Goal: Task Accomplishment & Management: Use online tool/utility

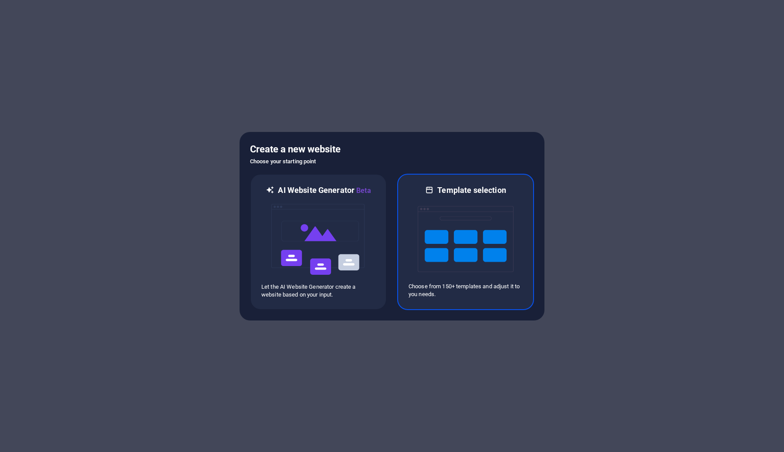
click at [422, 248] on img at bounding box center [466, 239] width 96 height 87
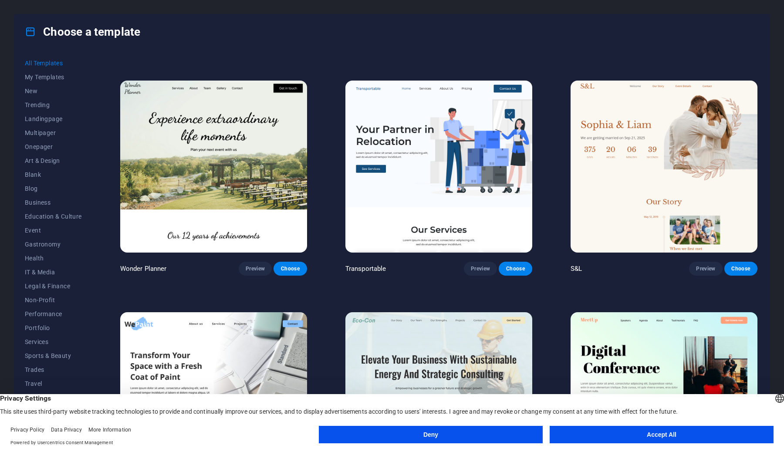
scroll to position [442, 0]
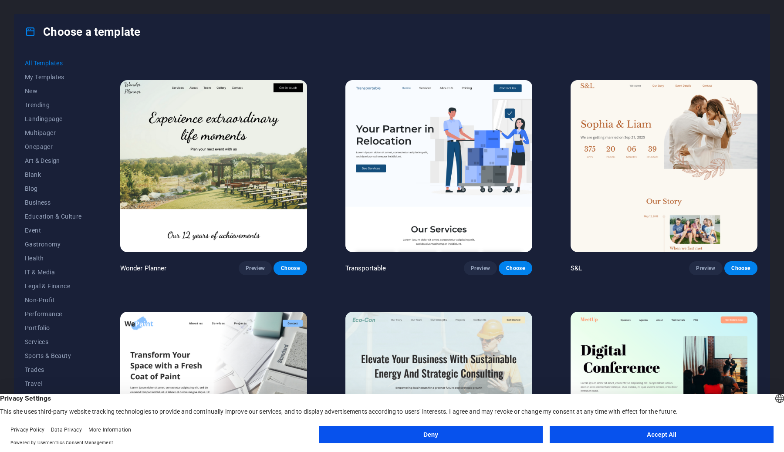
click at [614, 434] on button "Accept All" at bounding box center [662, 434] width 224 height 17
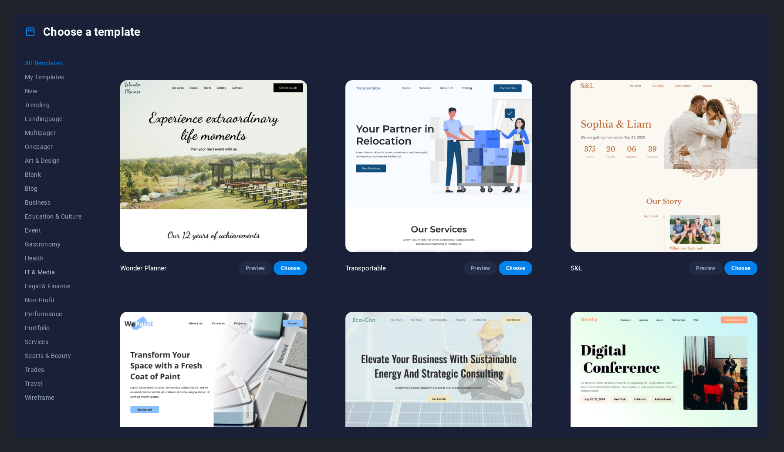
click at [48, 270] on span "IT & Media" at bounding box center [53, 272] width 57 height 7
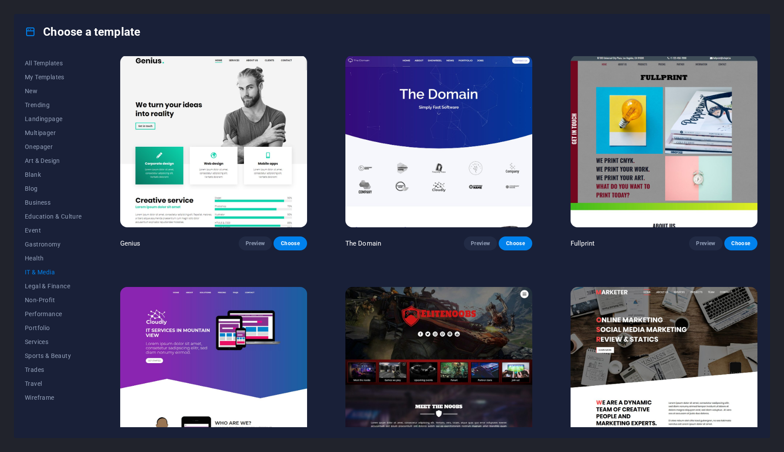
scroll to position [516, 0]
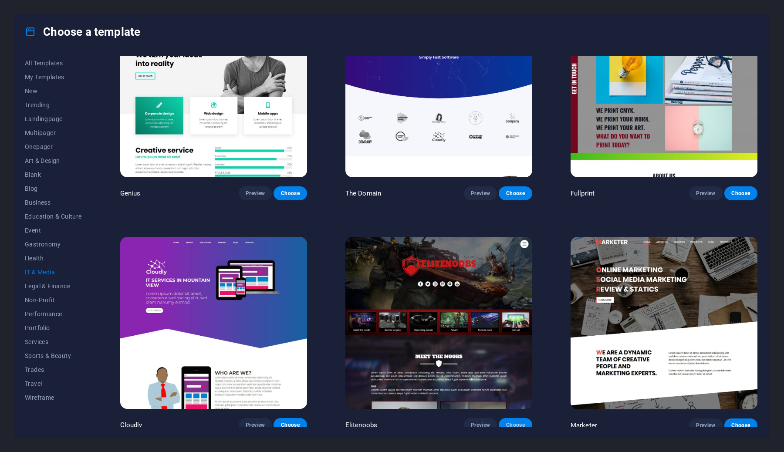
click at [519, 422] on span "Choose" at bounding box center [515, 425] width 19 height 7
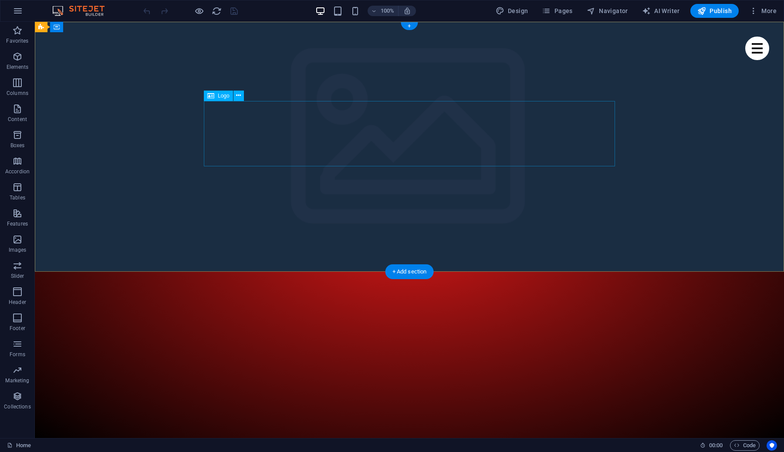
click at [219, 96] on span "Logo" at bounding box center [224, 95] width 12 height 5
click at [236, 96] on icon at bounding box center [238, 95] width 5 height 9
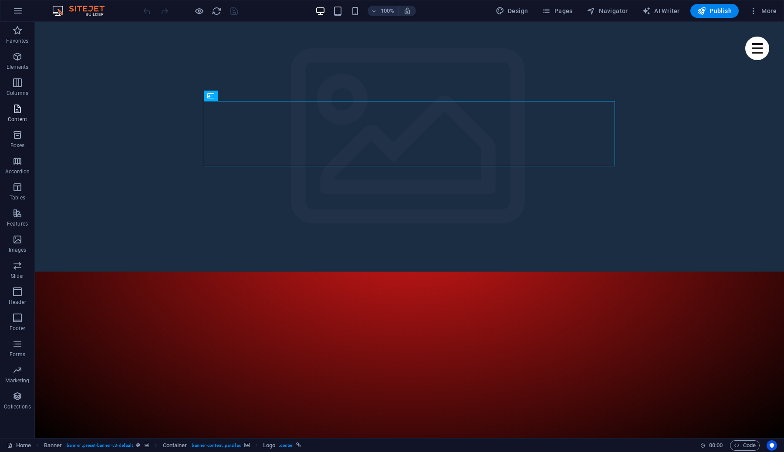
click at [24, 116] on p "Content" at bounding box center [17, 119] width 19 height 7
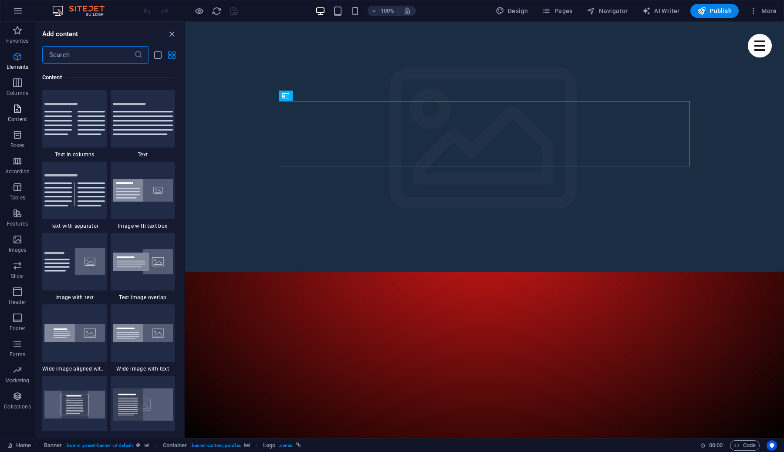
scroll to position [1524, 0]
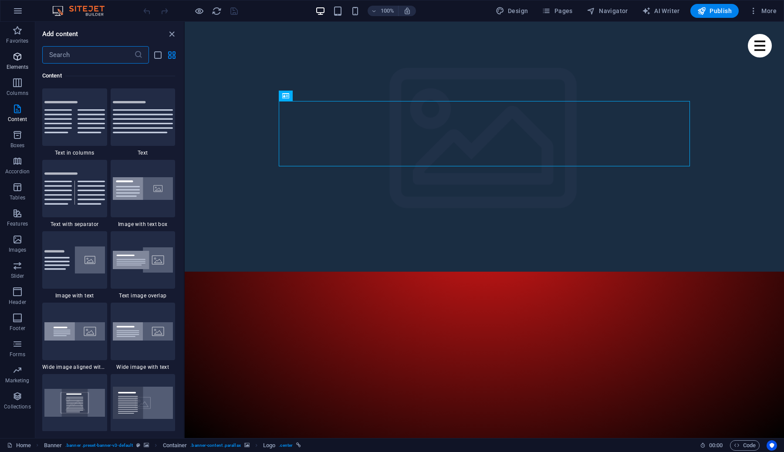
click at [18, 57] on icon "button" at bounding box center [17, 56] width 10 height 10
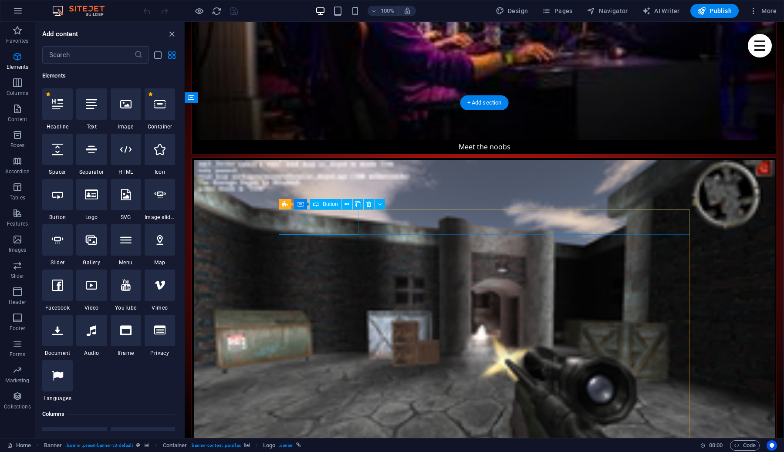
scroll to position [1083, 0]
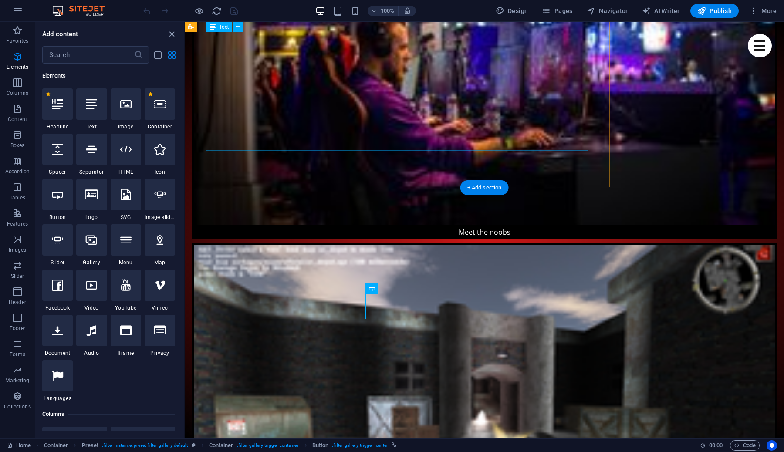
scroll to position [994, 0]
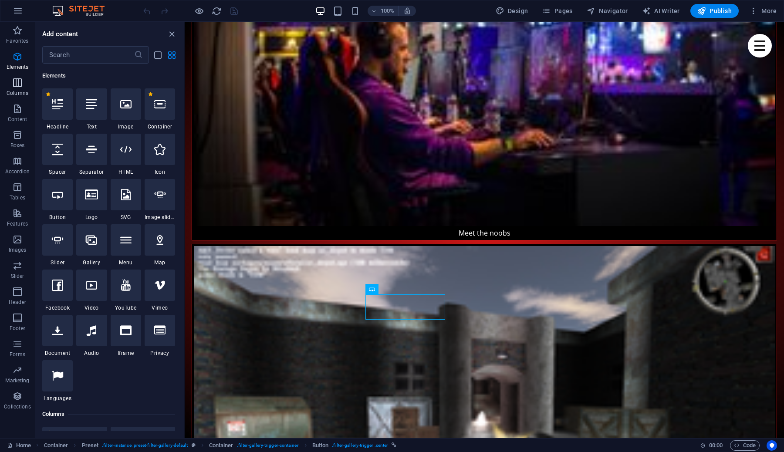
click at [18, 87] on icon "button" at bounding box center [17, 83] width 10 height 10
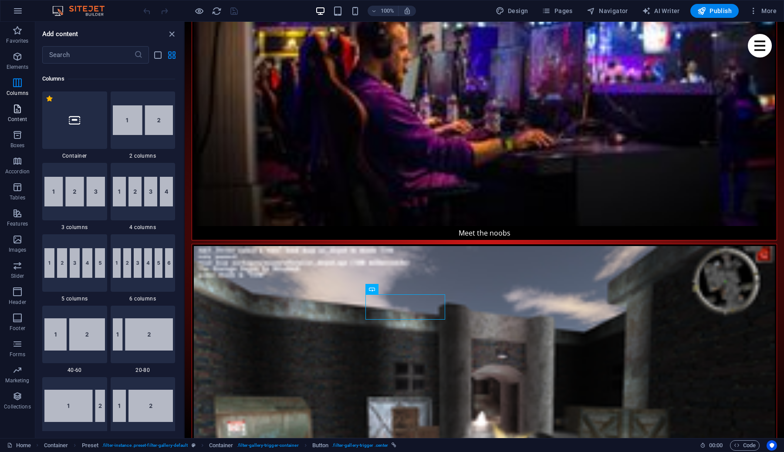
scroll to position [431, 0]
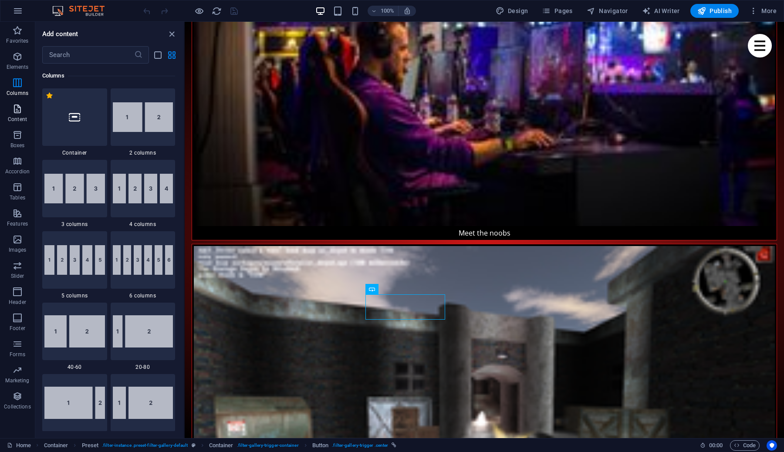
click at [15, 118] on p "Content" at bounding box center [17, 119] width 19 height 7
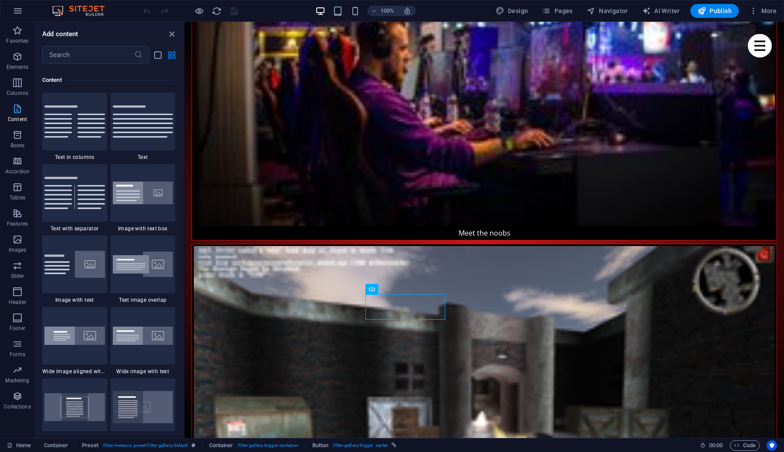
scroll to position [1524, 0]
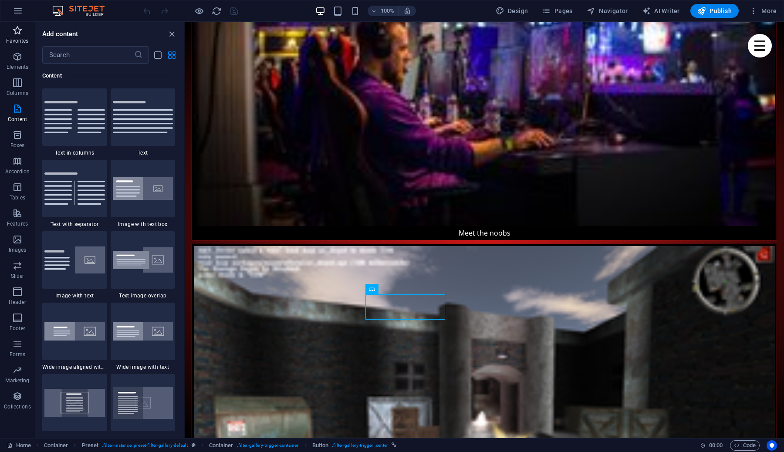
click at [18, 33] on icon "button" at bounding box center [17, 30] width 10 height 10
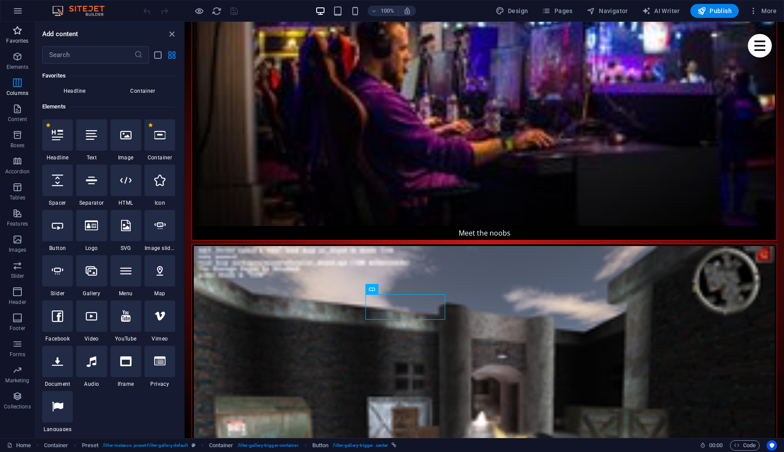
scroll to position [0, 0]
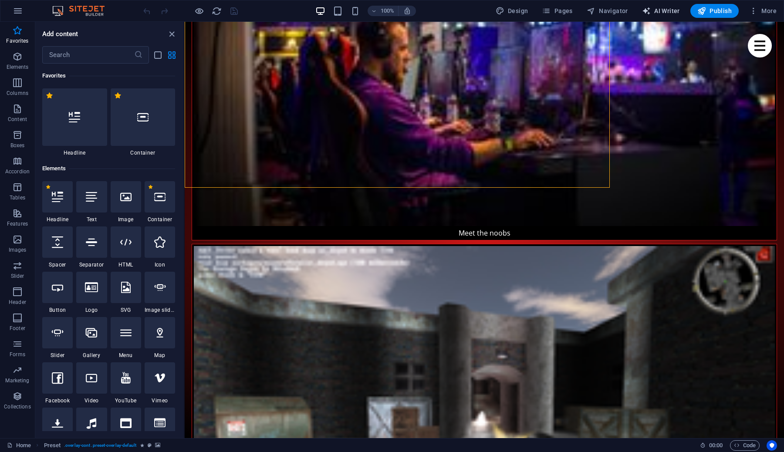
click at [661, 13] on span "AI Writer" at bounding box center [661, 11] width 38 height 9
select select "English"
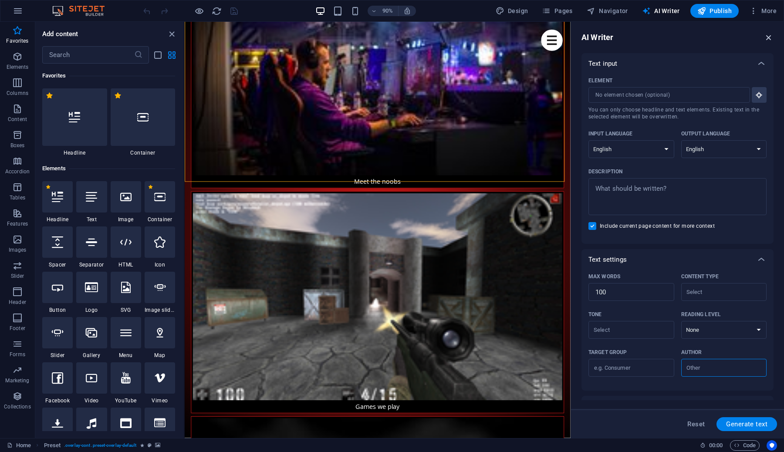
click at [770, 36] on icon "button" at bounding box center [769, 38] width 10 height 10
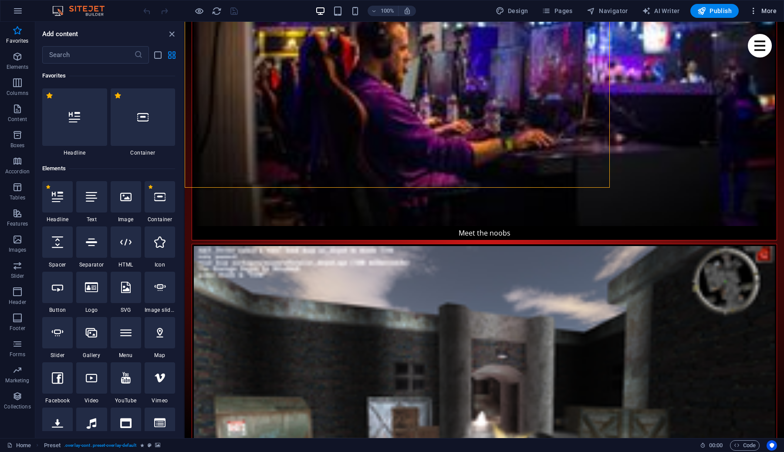
click at [765, 10] on span "More" at bounding box center [762, 11] width 27 height 9
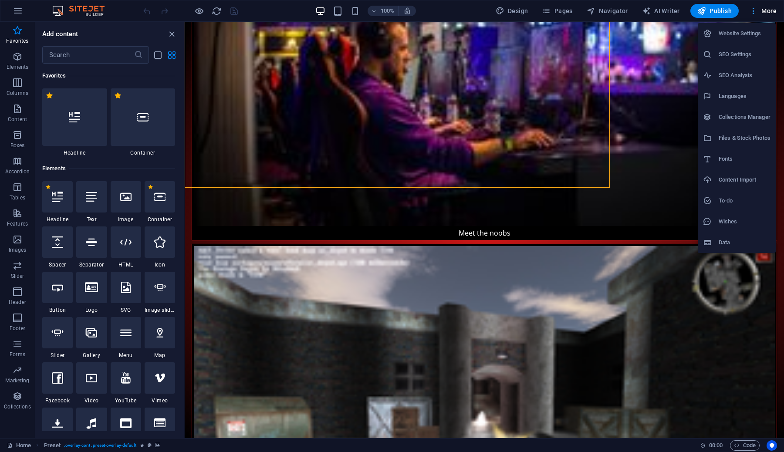
click at [765, 10] on div at bounding box center [392, 226] width 784 height 452
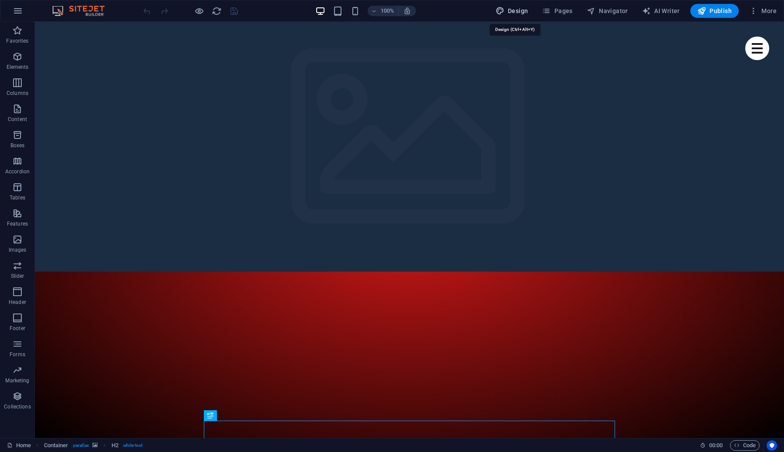
click at [520, 13] on span "Design" at bounding box center [512, 11] width 33 height 9
select select "px"
select select "400"
select select "px"
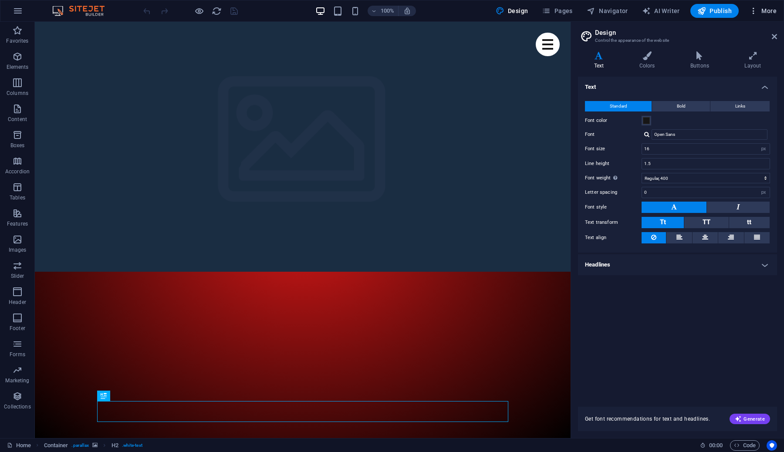
click at [764, 12] on span "More" at bounding box center [762, 11] width 27 height 9
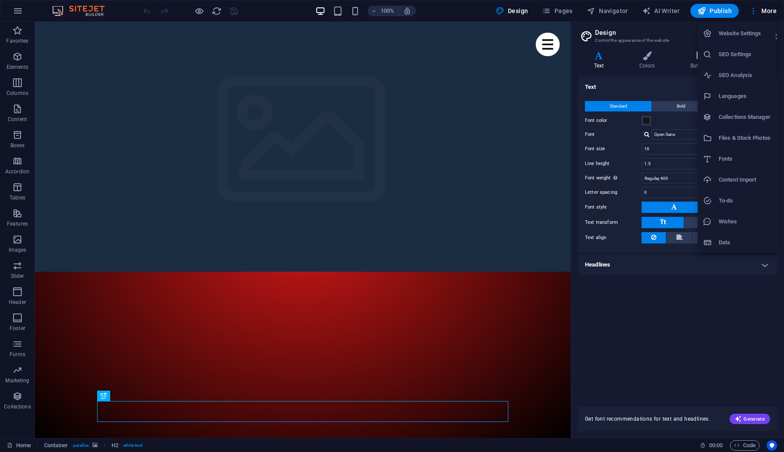
click at [741, 34] on h6 "Website Settings" at bounding box center [745, 33] width 52 height 10
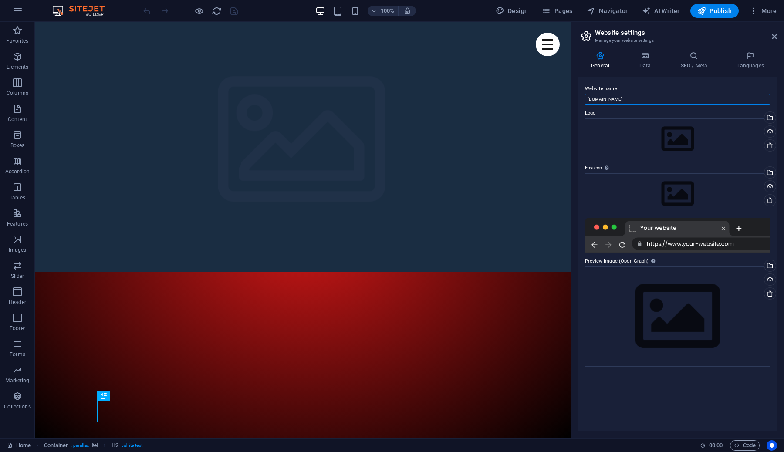
drag, startPoint x: 609, startPoint y: 101, endPoint x: 655, endPoint y: 99, distance: 46.6
click at [655, 99] on input "[DOMAIN_NAME]" at bounding box center [677, 99] width 185 height 10
drag, startPoint x: 589, startPoint y: 99, endPoint x: 580, endPoint y: 99, distance: 8.7
click at [580, 99] on div "Website name shukranlive Logo Drag files here, click to choose files or select …" at bounding box center [677, 254] width 199 height 354
type input "Shukran Live"
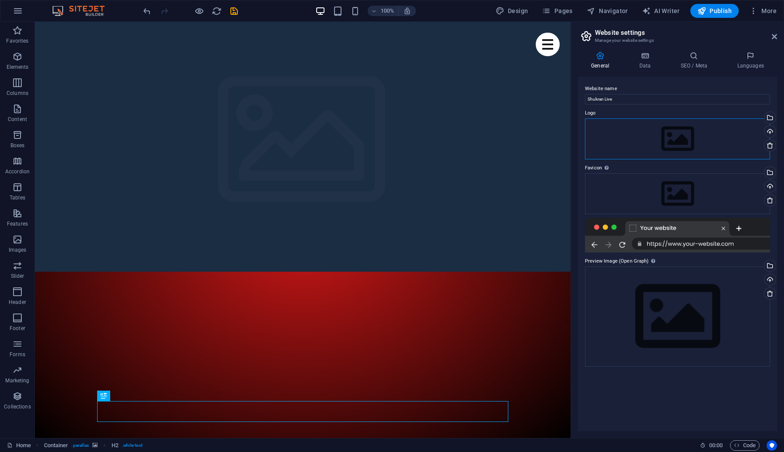
click at [625, 144] on div "Drag files here, click to choose files or select files from Files or our free s…" at bounding box center [677, 138] width 185 height 41
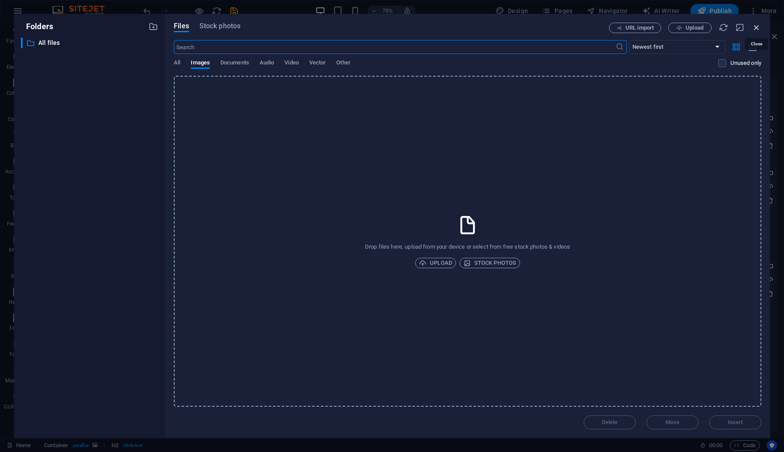
click at [759, 28] on icon "button" at bounding box center [757, 28] width 10 height 10
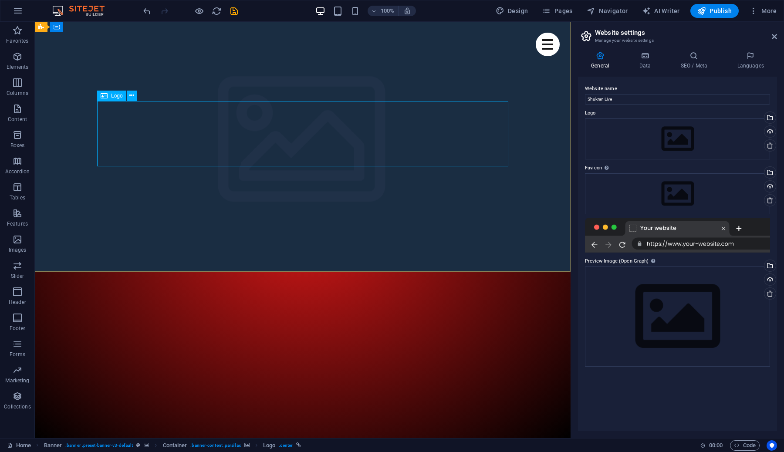
click at [115, 97] on span "Logo" at bounding box center [117, 95] width 12 height 5
click at [132, 95] on icon at bounding box center [131, 95] width 5 height 9
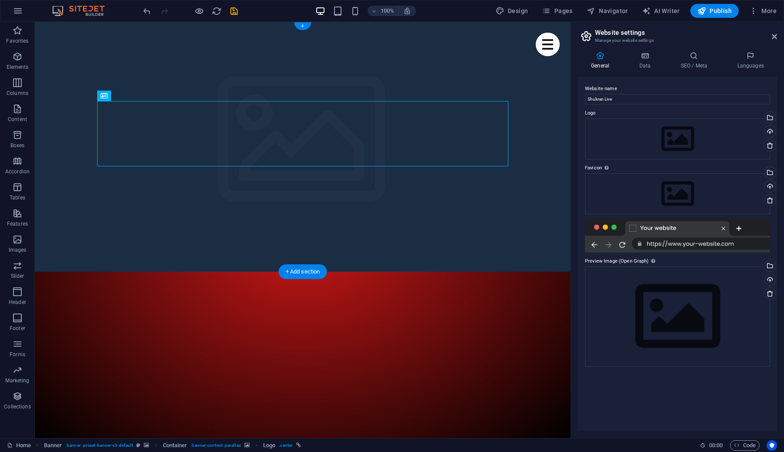
click at [96, 26] on icon at bounding box center [95, 27] width 7 height 9
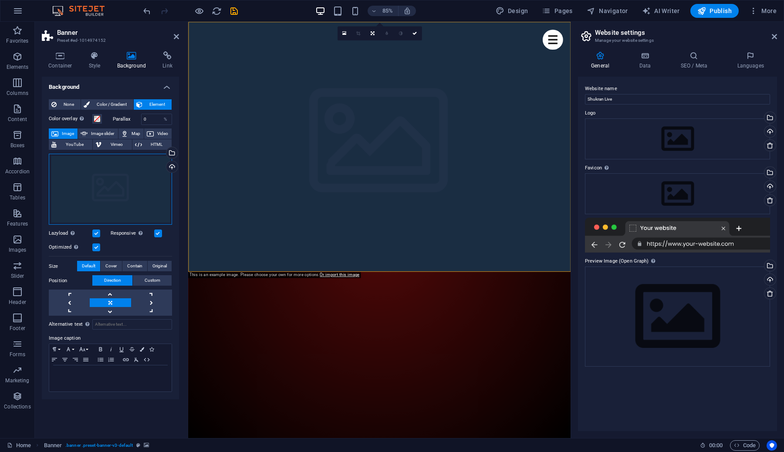
click at [93, 172] on div "Drag files here, click to choose files or select files from Files or our free s…" at bounding box center [110, 189] width 123 height 71
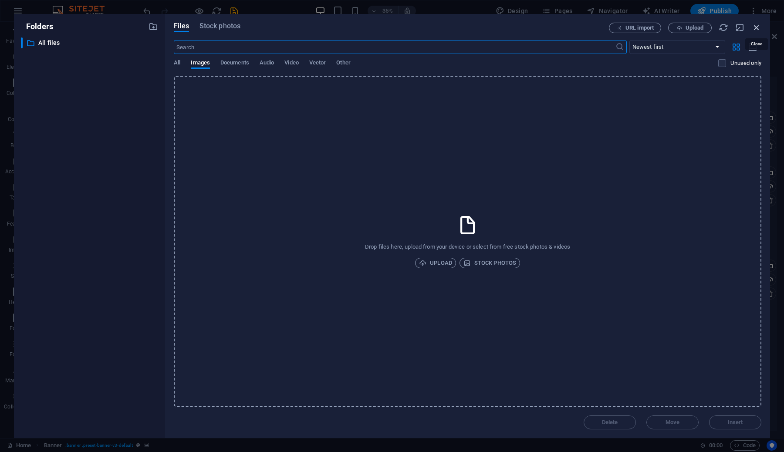
click at [759, 27] on icon "button" at bounding box center [757, 28] width 10 height 10
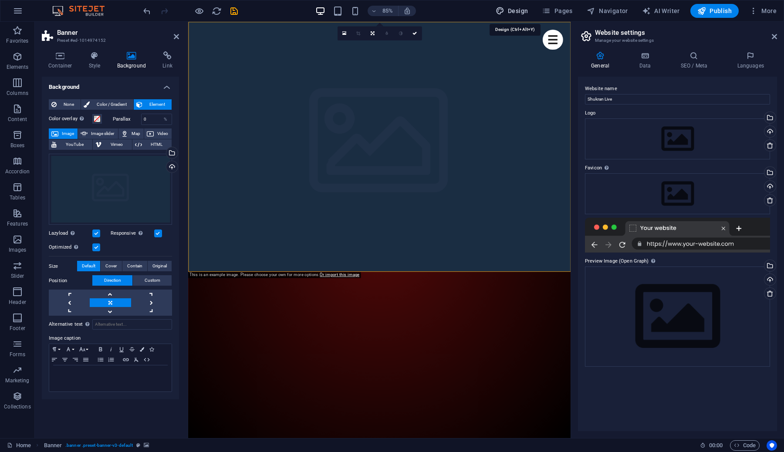
click at [510, 11] on span "Design" at bounding box center [512, 11] width 33 height 9
select select "px"
select select "400"
select select "px"
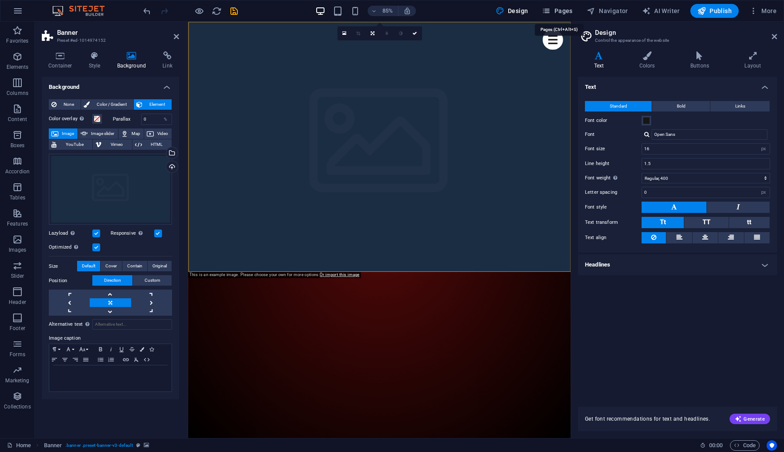
click at [549, 7] on icon "button" at bounding box center [546, 11] width 9 height 9
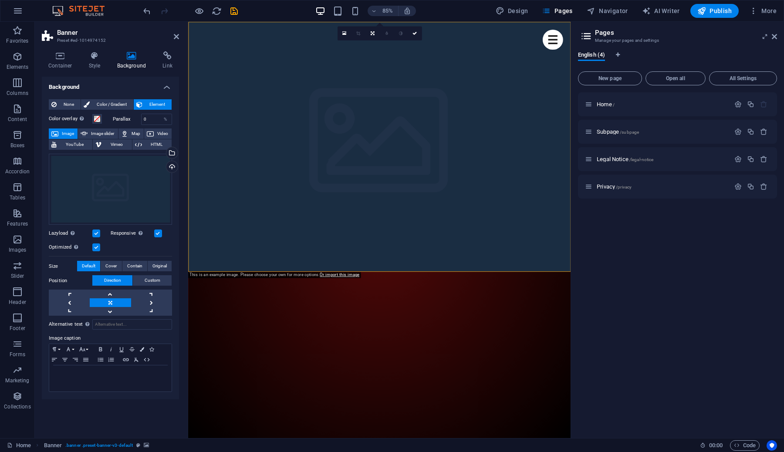
click at [96, 235] on label at bounding box center [96, 233] width 8 height 8
click at [0, 0] on input "Lazyload Loading images after the page loads improves page speed." at bounding box center [0, 0] width 0 height 0
click at [96, 235] on label at bounding box center [96, 233] width 8 height 8
click at [0, 0] on input "Lazyload Loading images after the page loads improves page speed." at bounding box center [0, 0] width 0 height 0
click at [155, 239] on div "Drag files here, click to choose files or select files from Files or our free s…" at bounding box center [110, 233] width 123 height 166
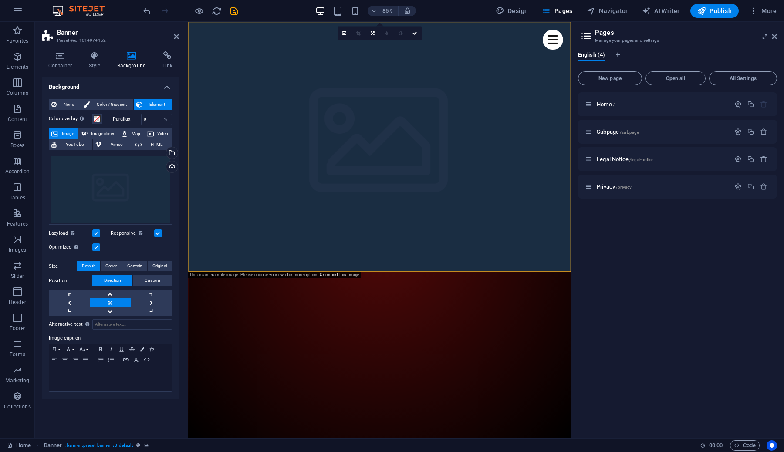
click at [93, 249] on label at bounding box center [96, 247] width 8 height 8
click at [0, 0] on input "Optimized Images are compressed to improve page speed." at bounding box center [0, 0] width 0 height 0
click at [93, 249] on label at bounding box center [96, 247] width 8 height 8
click at [0, 0] on input "Optimized Images are compressed to improve page speed." at bounding box center [0, 0] width 0 height 0
click at [101, 105] on span "Color / Gradient" at bounding box center [111, 104] width 38 height 10
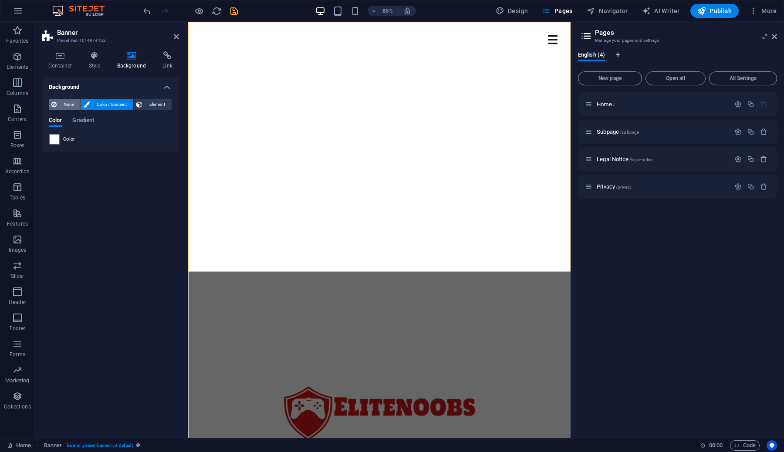
click at [61, 105] on span "None" at bounding box center [68, 104] width 19 height 10
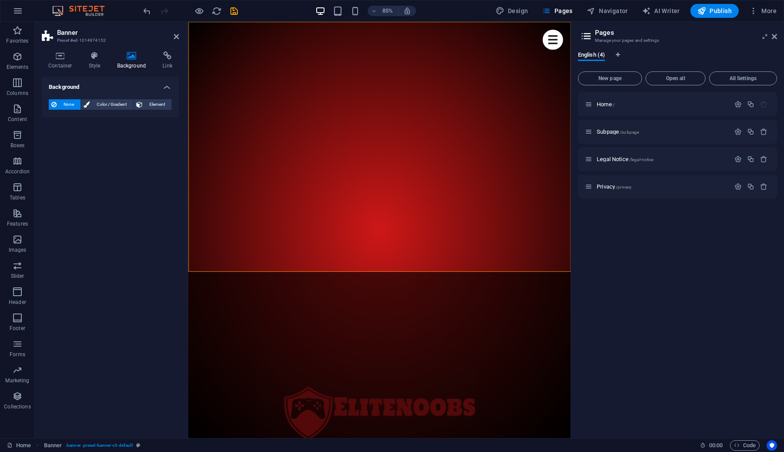
click at [103, 105] on span "Color / Gradient" at bounding box center [111, 104] width 38 height 10
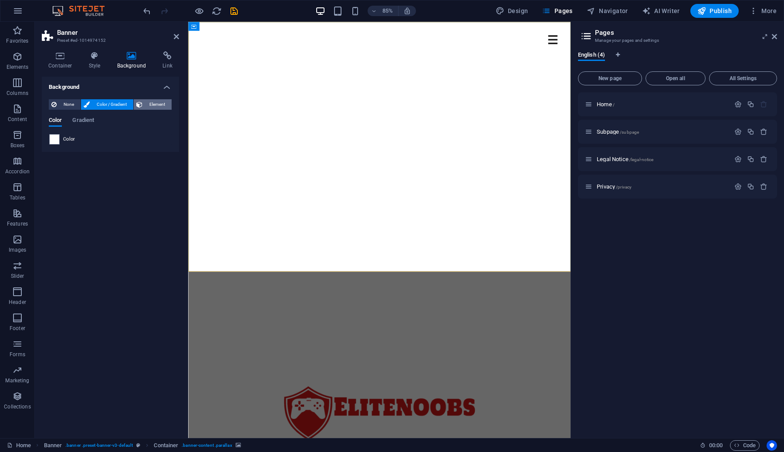
click at [145, 103] on span "Element" at bounding box center [157, 104] width 24 height 10
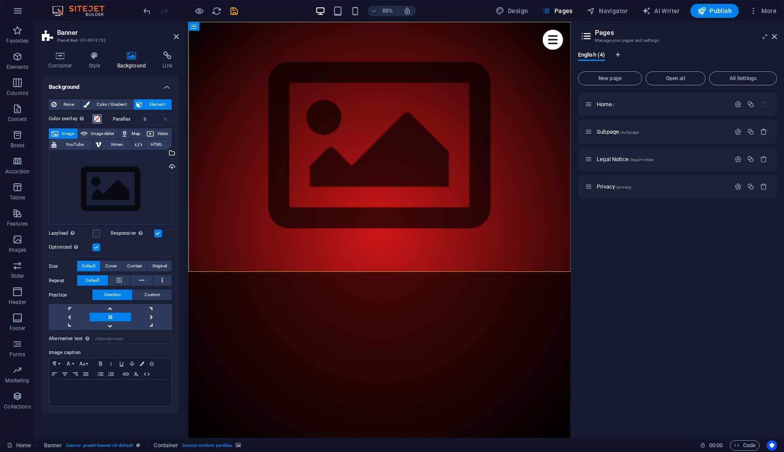
click at [94, 121] on span at bounding box center [97, 118] width 7 height 7
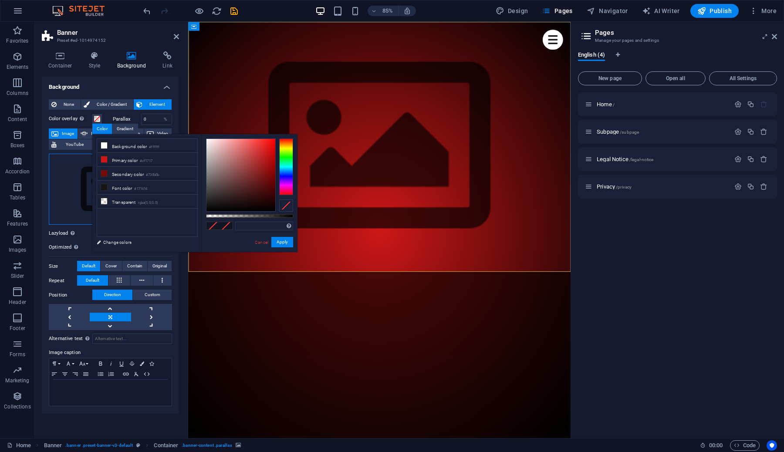
click at [67, 177] on div "Drag files here, click to choose files or select files from Files or our free s…" at bounding box center [110, 189] width 123 height 71
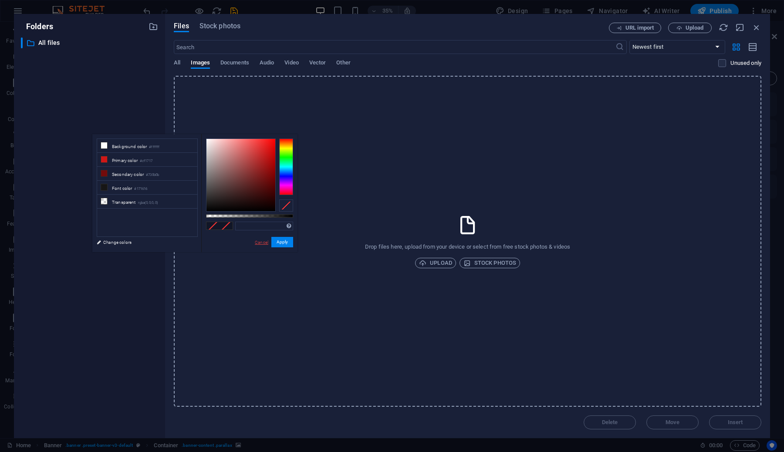
click at [260, 243] on link "Cancel" at bounding box center [261, 242] width 15 height 7
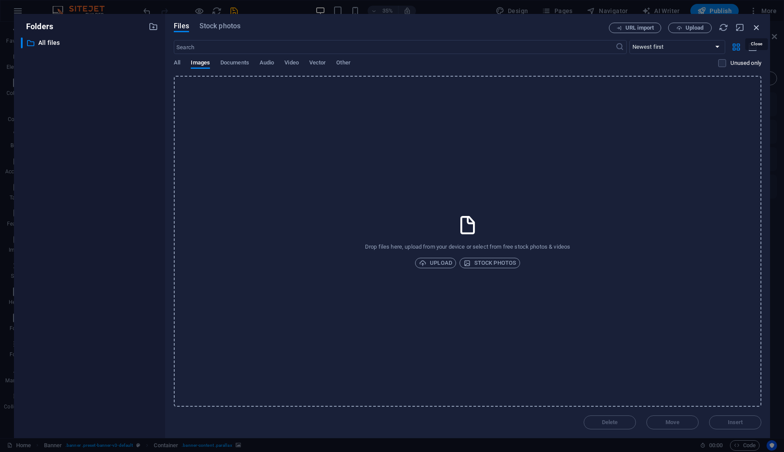
click at [757, 29] on icon "button" at bounding box center [757, 28] width 10 height 10
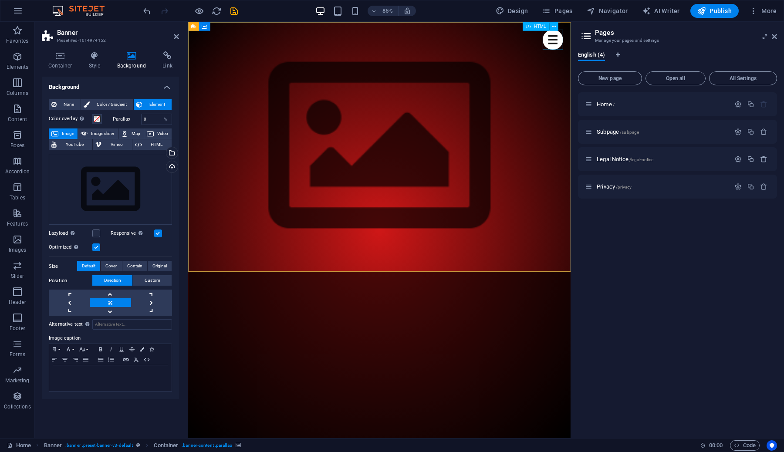
click at [624, 44] on div "Menu" at bounding box center [617, 43] width 24 height 24
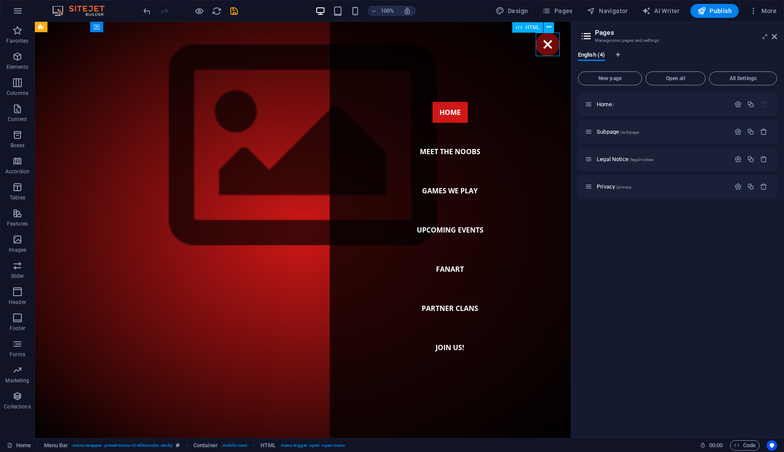
click at [559, 40] on div "Menu" at bounding box center [548, 45] width 24 height 24
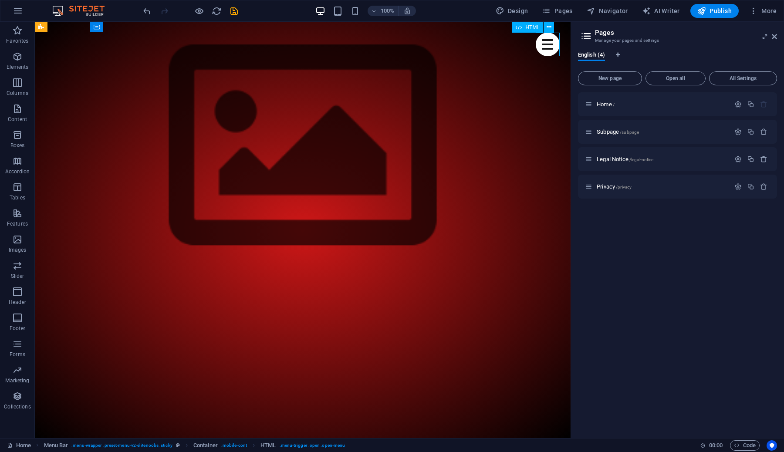
click at [559, 40] on div "Menu" at bounding box center [548, 45] width 24 height 24
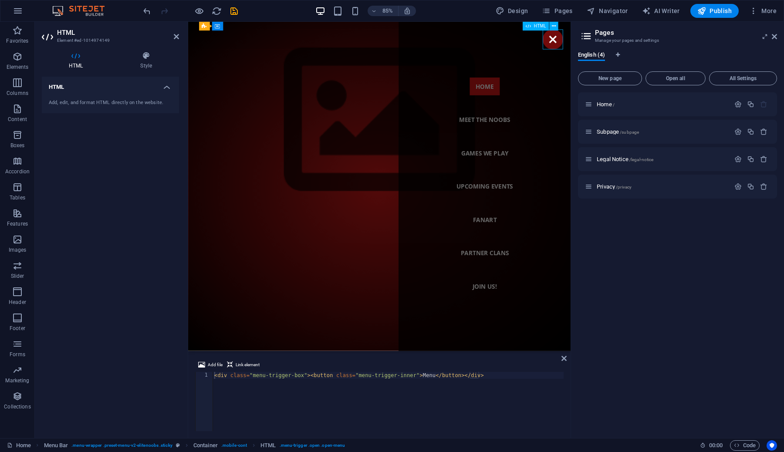
click at [624, 44] on div "Menu" at bounding box center [617, 43] width 24 height 24
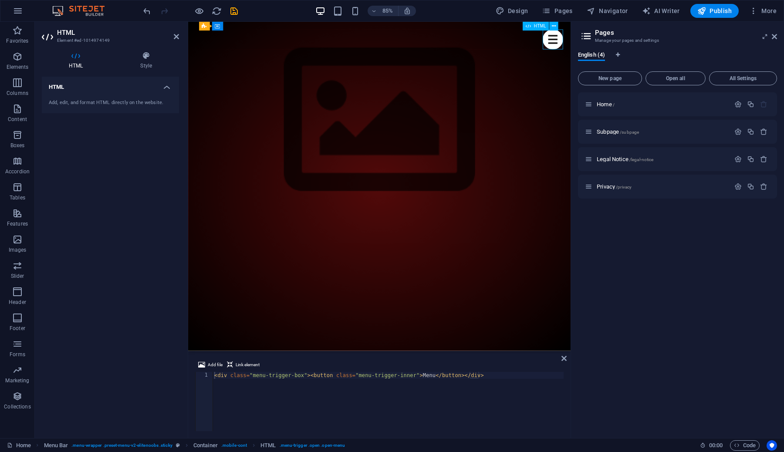
click at [624, 44] on div "Menu" at bounding box center [617, 43] width 24 height 24
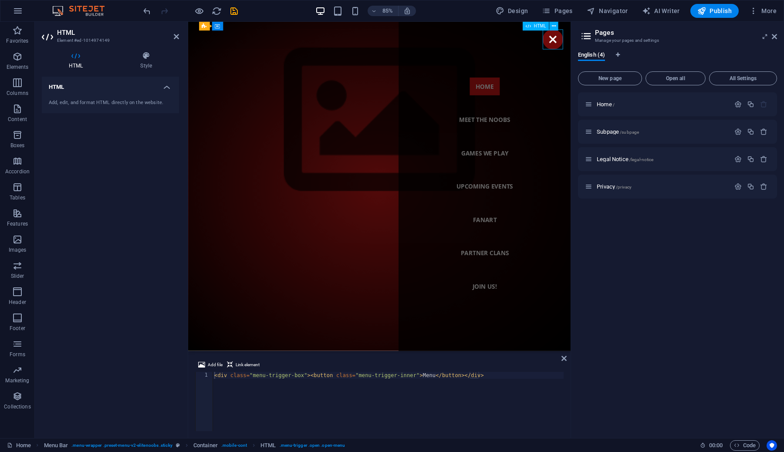
click at [624, 44] on div "Menu" at bounding box center [617, 43] width 24 height 24
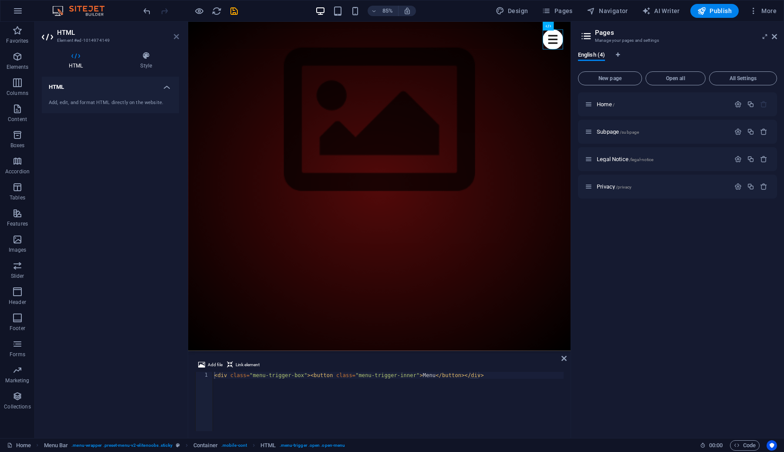
click at [176, 40] on icon at bounding box center [176, 36] width 5 height 7
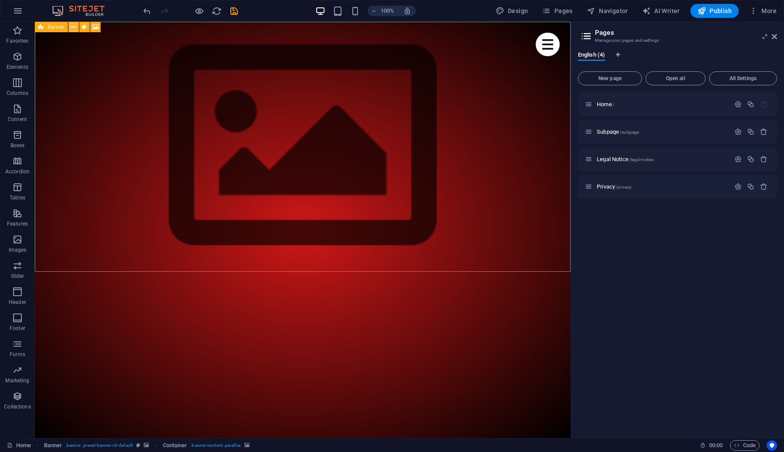
click at [73, 29] on icon at bounding box center [73, 27] width 5 height 9
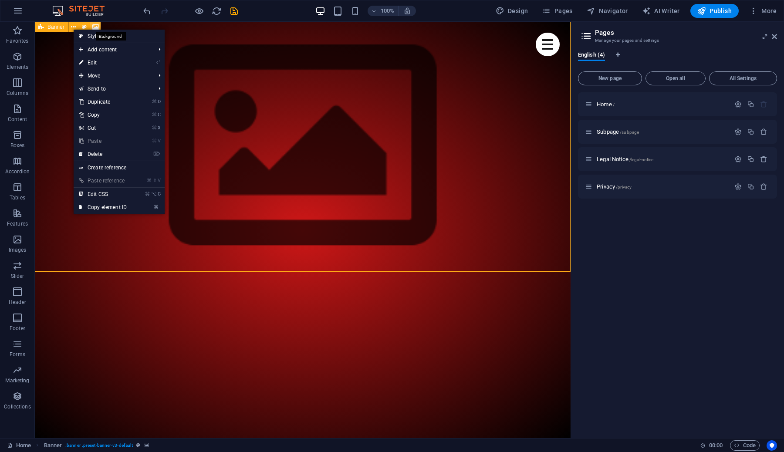
click at [96, 25] on icon at bounding box center [95, 27] width 7 height 9
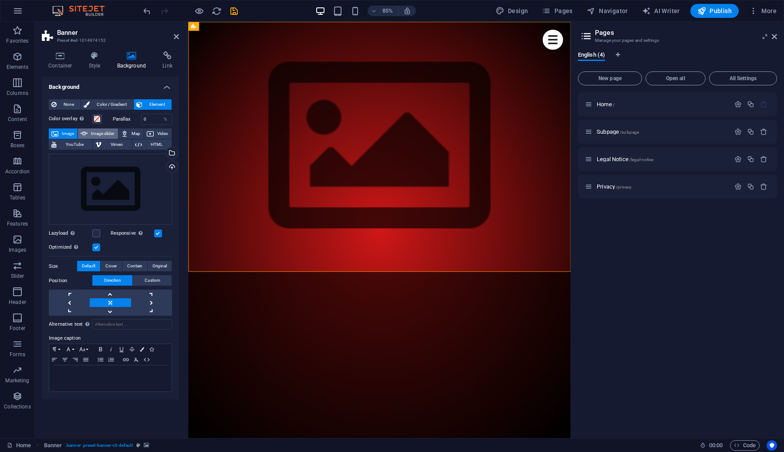
click at [102, 135] on span "Image slider" at bounding box center [102, 133] width 25 height 10
select select "ms"
select select "s"
select select "progressive"
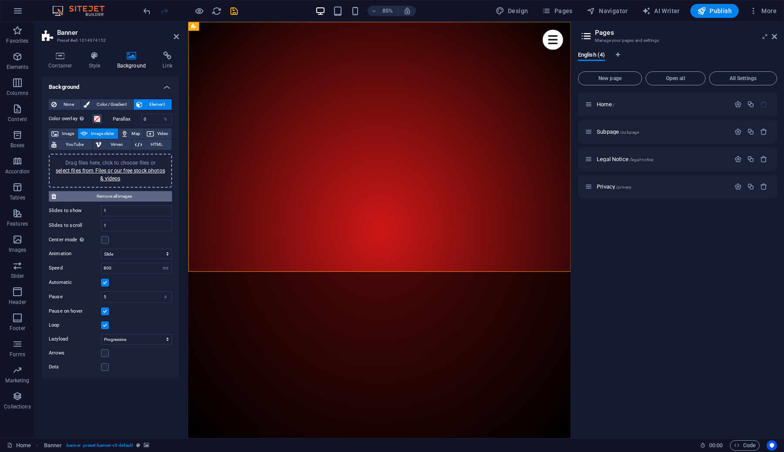
click at [131, 197] on span "Remove all images" at bounding box center [114, 196] width 111 height 10
click at [69, 101] on span "None" at bounding box center [68, 104] width 19 height 10
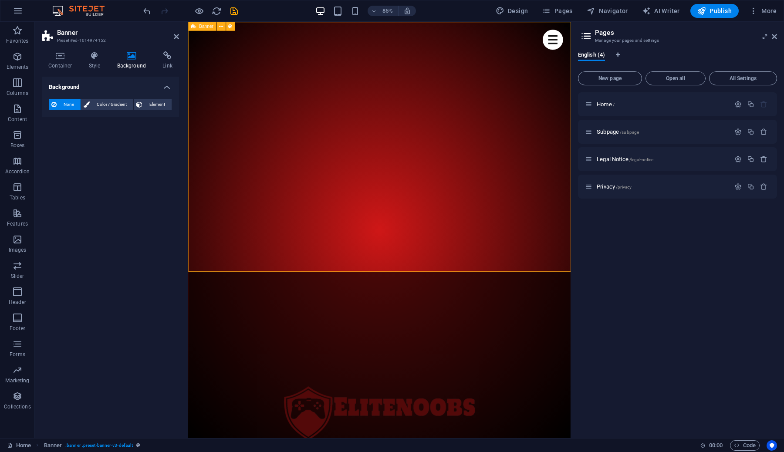
click at [192, 28] on icon at bounding box center [193, 26] width 5 height 9
click at [229, 27] on icon at bounding box center [230, 26] width 4 height 8
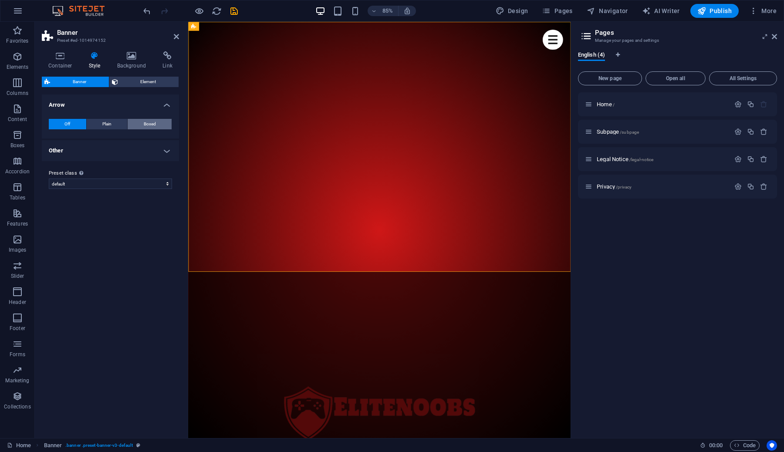
click at [148, 124] on span "Boxed" at bounding box center [150, 124] width 12 height 10
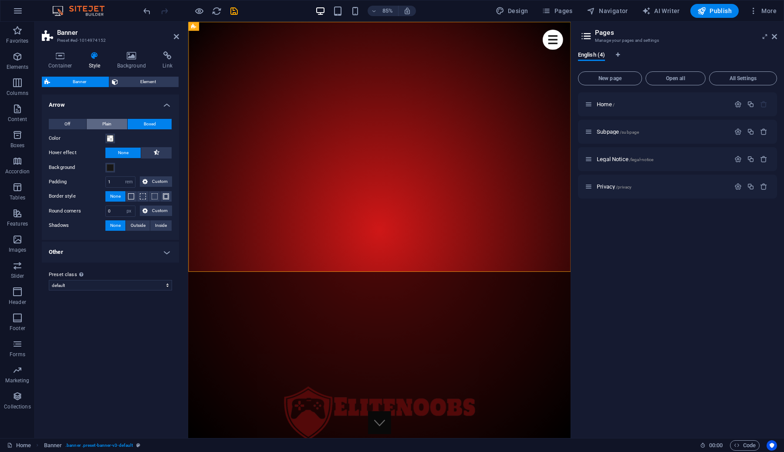
click at [115, 125] on button "Plain" at bounding box center [107, 124] width 41 height 10
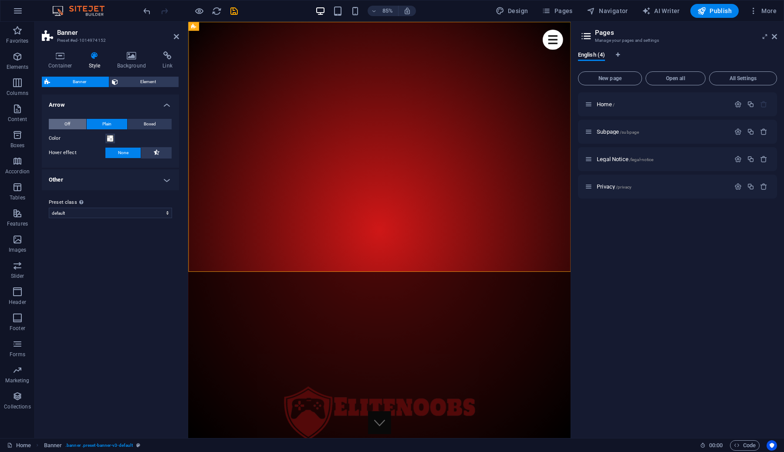
click at [70, 127] on span "Off" at bounding box center [67, 124] width 6 height 10
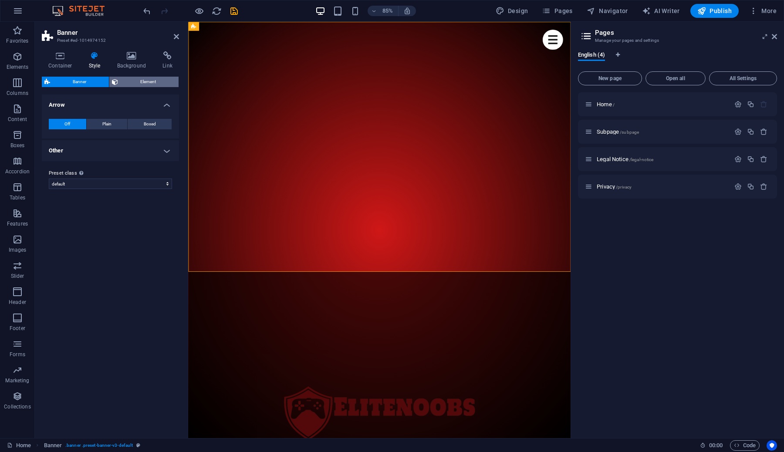
click at [143, 80] on span "Element" at bounding box center [149, 82] width 56 height 10
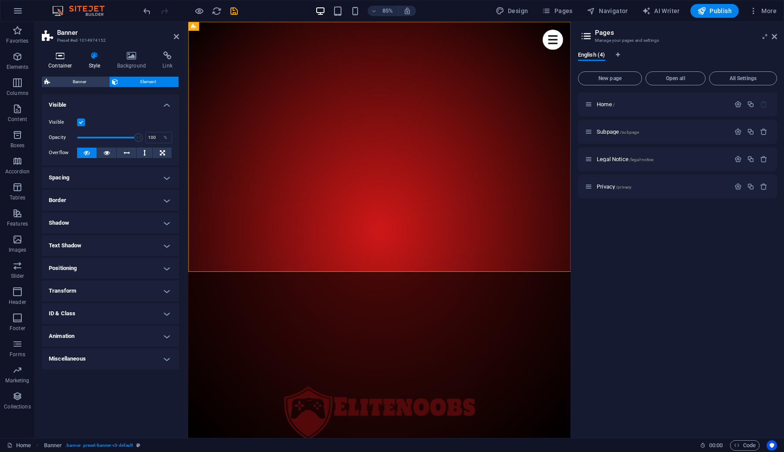
click at [51, 62] on h4 "Container" at bounding box center [62, 60] width 40 height 18
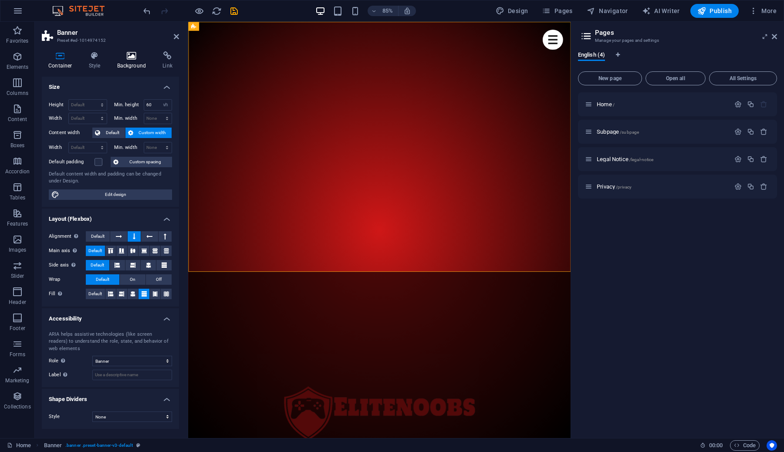
click at [128, 64] on h4 "Background" at bounding box center [134, 60] width 46 height 18
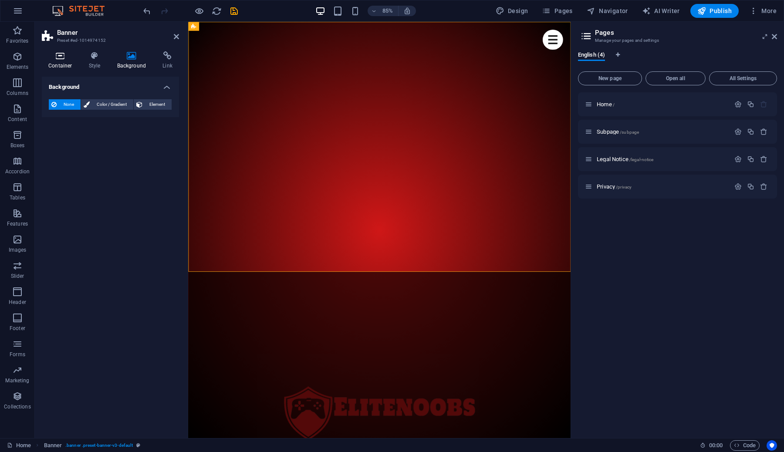
click at [60, 62] on h4 "Container" at bounding box center [62, 60] width 40 height 18
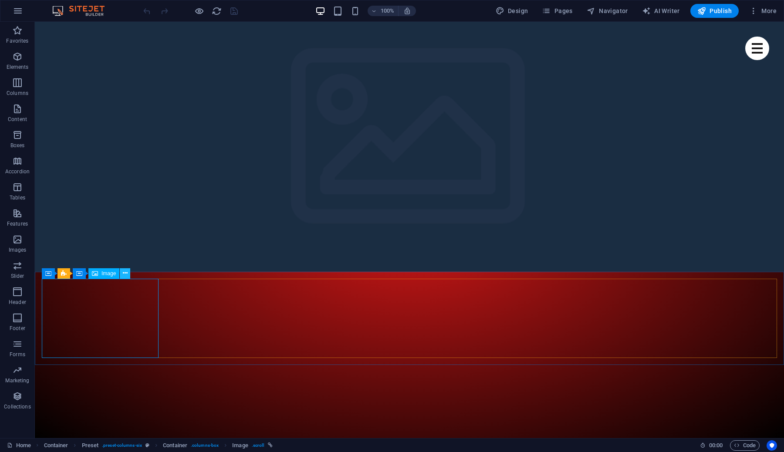
click at [123, 276] on icon at bounding box center [125, 273] width 5 height 9
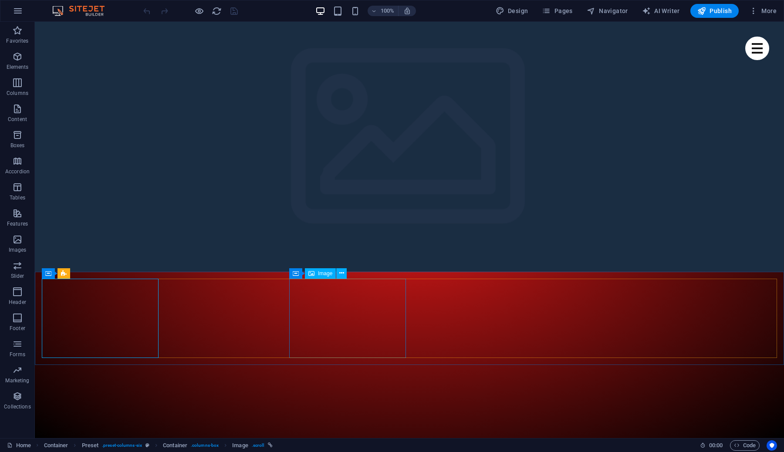
click at [319, 274] on span "Image" at bounding box center [325, 273] width 14 height 5
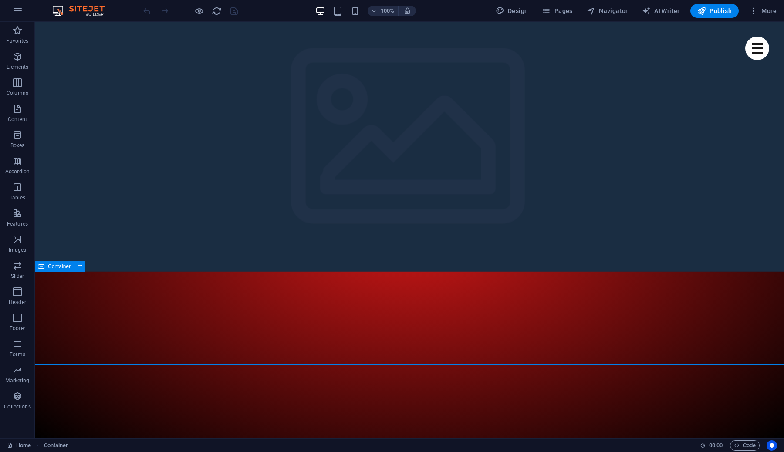
click at [44, 267] on icon at bounding box center [41, 266] width 6 height 10
click at [81, 266] on icon at bounding box center [80, 266] width 5 height 9
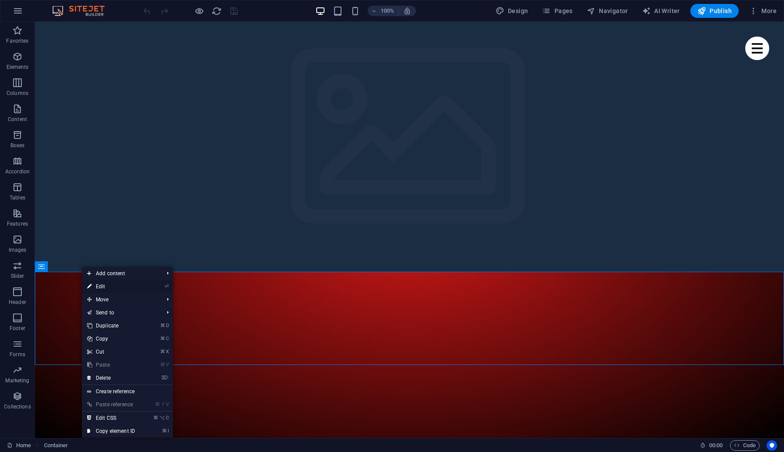
click at [101, 285] on link "⏎ Edit" at bounding box center [111, 286] width 58 height 13
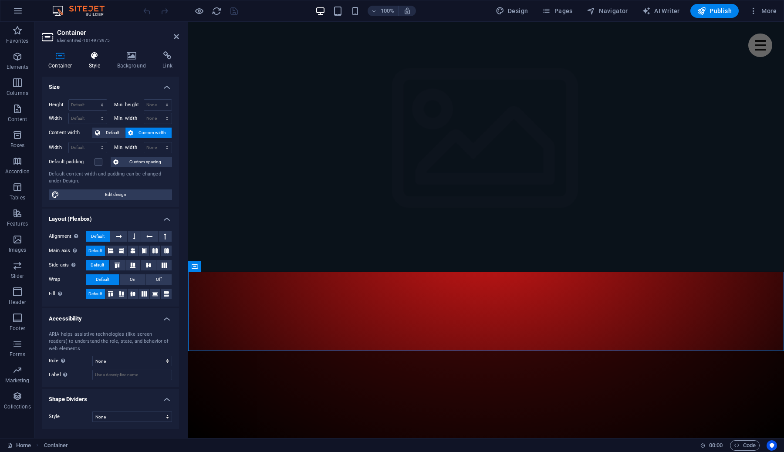
click at [100, 64] on h4 "Style" at bounding box center [96, 60] width 28 height 18
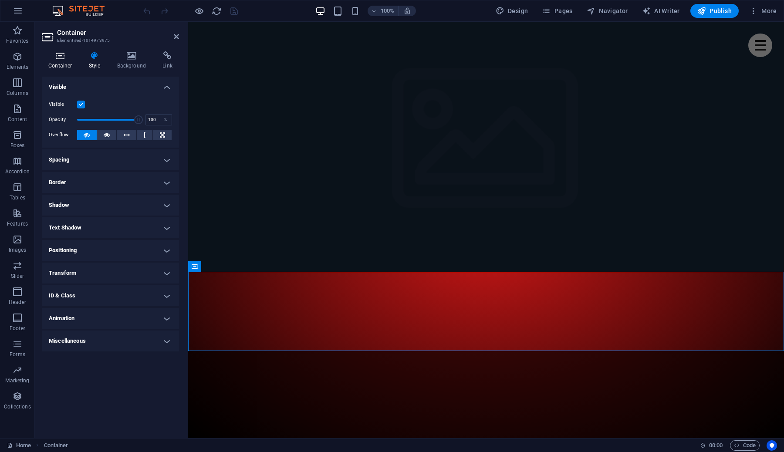
click at [65, 62] on h4 "Container" at bounding box center [62, 60] width 40 height 18
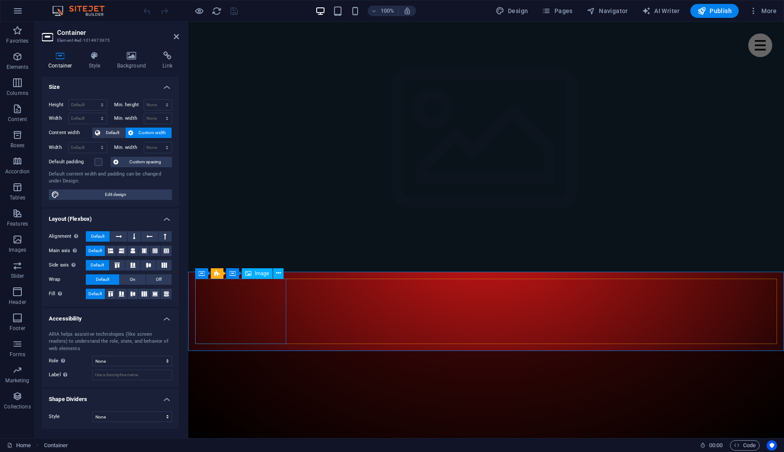
click at [263, 273] on span "Image" at bounding box center [262, 273] width 14 height 5
click at [277, 277] on icon at bounding box center [278, 273] width 5 height 9
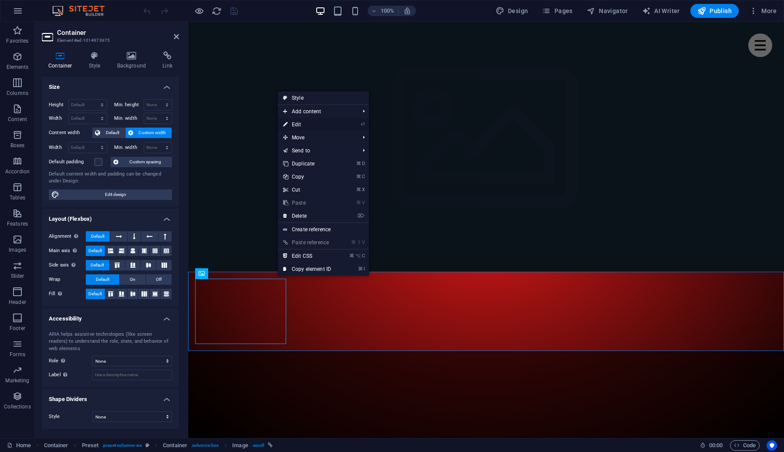
click at [324, 122] on link "⏎ Edit" at bounding box center [307, 124] width 58 height 13
select select "%"
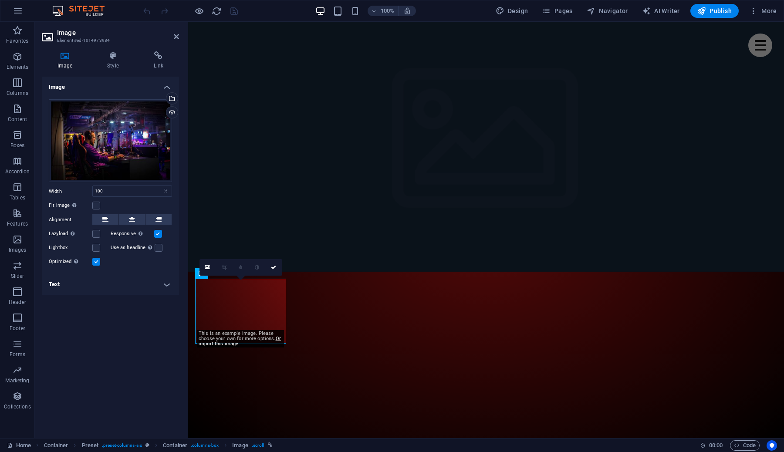
click at [0, 0] on span "Social Media Icons" at bounding box center [0, 0] width 0 height 0
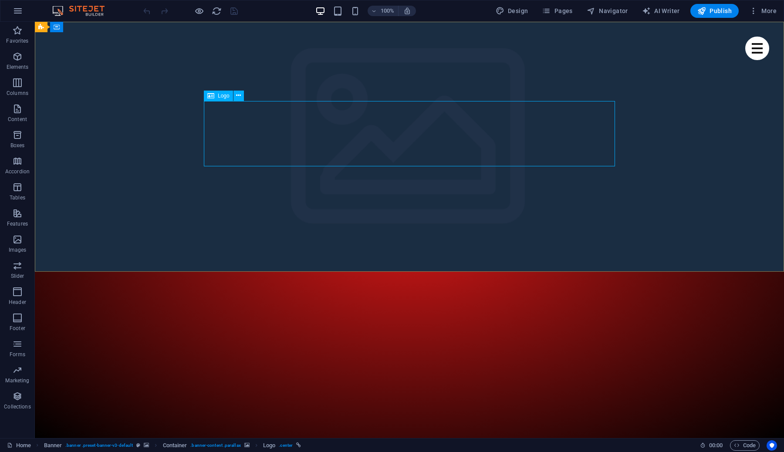
click at [223, 97] on span "Logo" at bounding box center [224, 95] width 12 height 5
click at [240, 96] on icon at bounding box center [238, 95] width 5 height 9
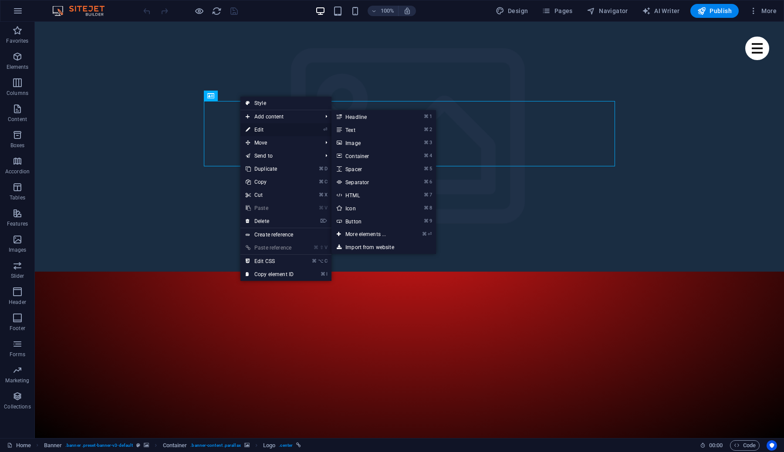
click at [267, 132] on link "⏎ Edit" at bounding box center [269, 129] width 58 height 13
select select "px"
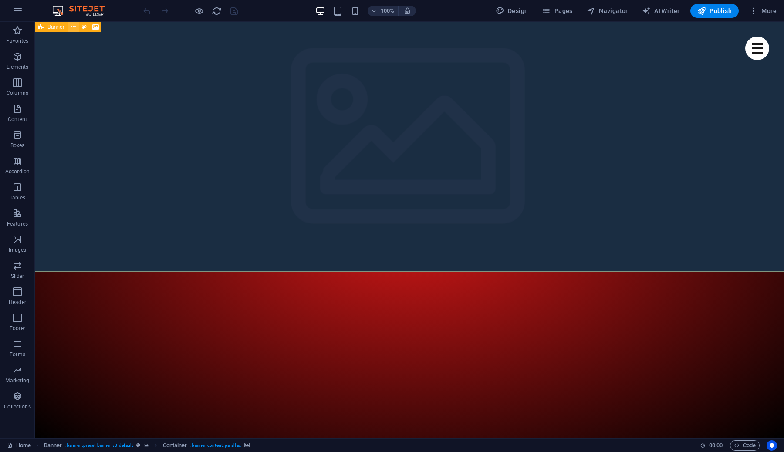
click at [71, 28] on icon at bounding box center [73, 27] width 5 height 9
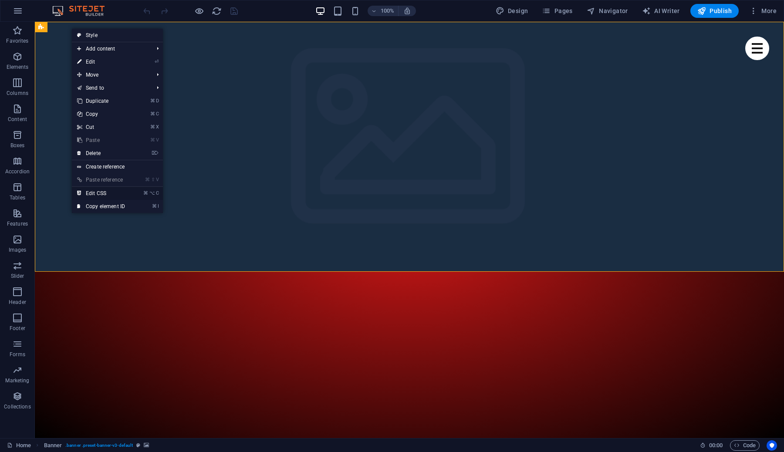
click at [98, 193] on link "⌘ ⌥ C Edit CSS" at bounding box center [101, 193] width 58 height 13
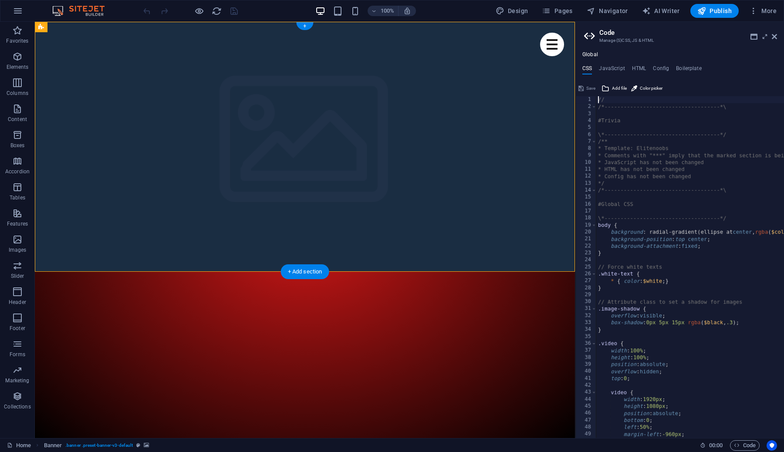
type textarea "@include banner-v3($arrow_no_label: none_default);"
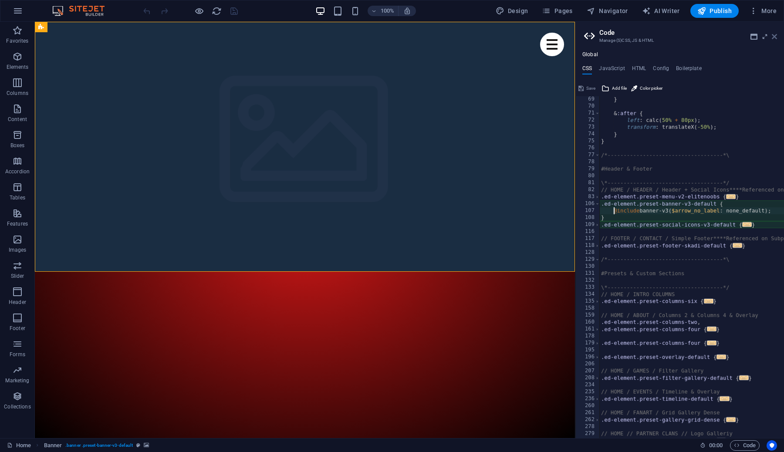
click at [776, 37] on icon at bounding box center [774, 36] width 5 height 7
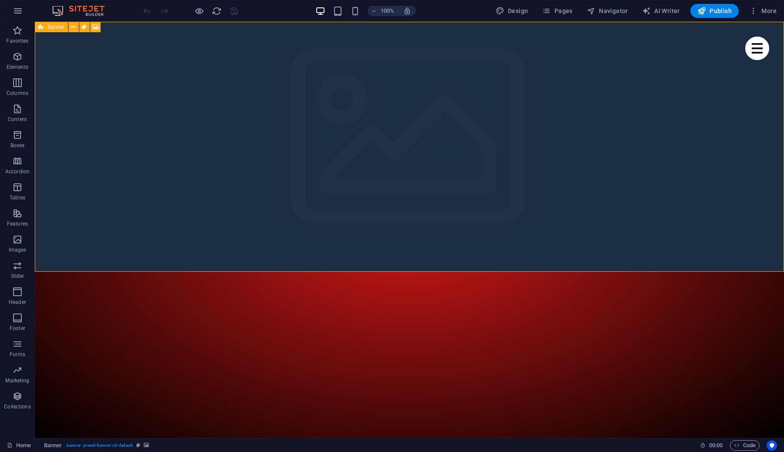
click at [60, 27] on span "Banner" at bounding box center [55, 26] width 17 height 5
select select "vh"
select select "banner"
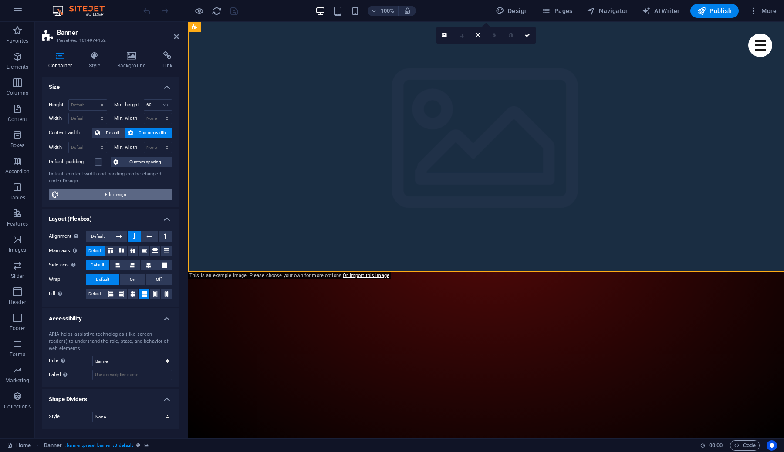
click at [123, 192] on span "Edit design" at bounding box center [116, 194] width 108 height 10
select select "px"
select select "400"
select select "px"
select select "rem"
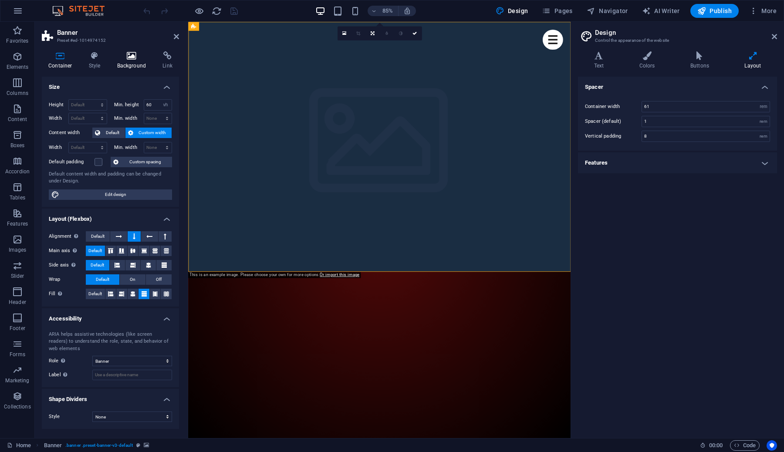
click at [129, 61] on h4 "Background" at bounding box center [134, 60] width 46 height 18
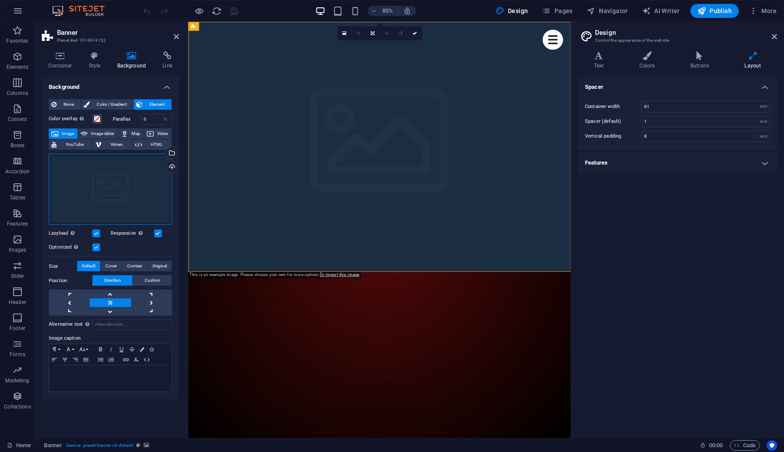
click at [107, 202] on div "Drag files here, click to choose files or select files from Files or our free s…" at bounding box center [110, 189] width 123 height 71
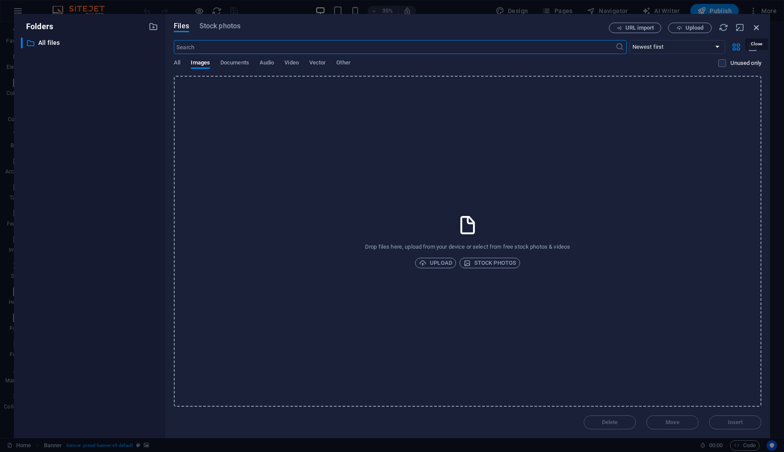
click at [758, 27] on icon "button" at bounding box center [757, 28] width 10 height 10
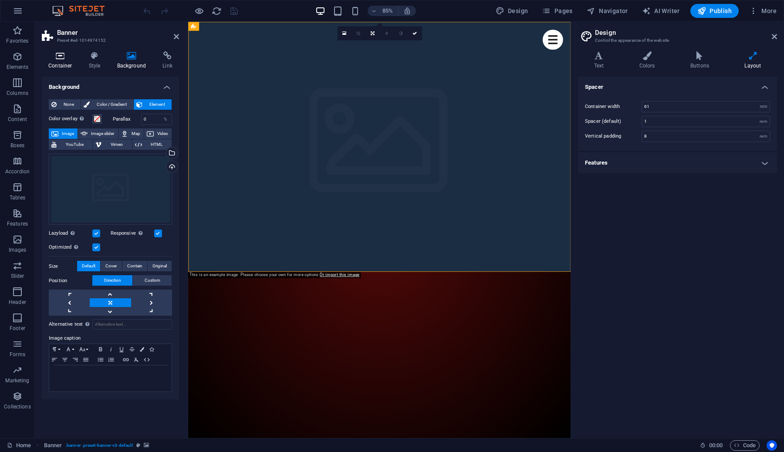
click at [70, 62] on h4 "Container" at bounding box center [62, 60] width 40 height 18
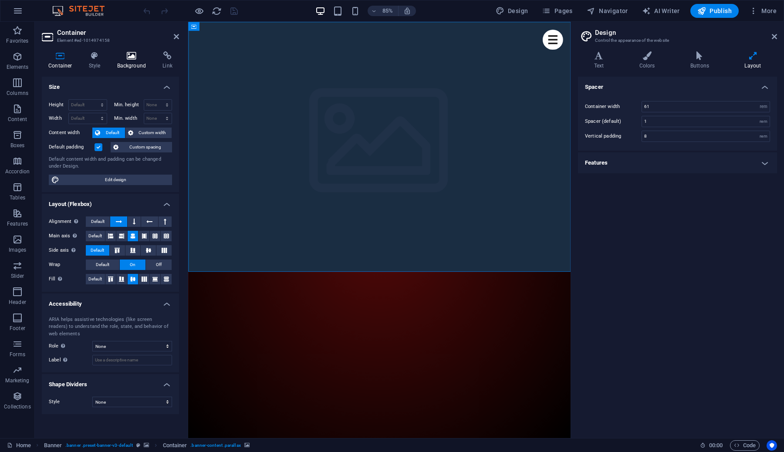
click at [128, 60] on h4 "Background" at bounding box center [134, 60] width 46 height 18
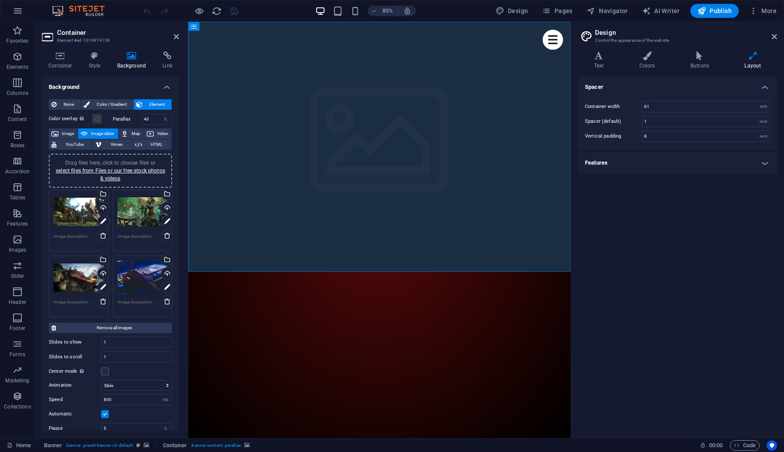
click at [109, 174] on div "Drag files here, click to choose files or select files from Files or our free s…" at bounding box center [110, 171] width 113 height 24
click at [115, 180] on link "select files from Files or our free stock photos & videos" at bounding box center [110, 175] width 109 height 14
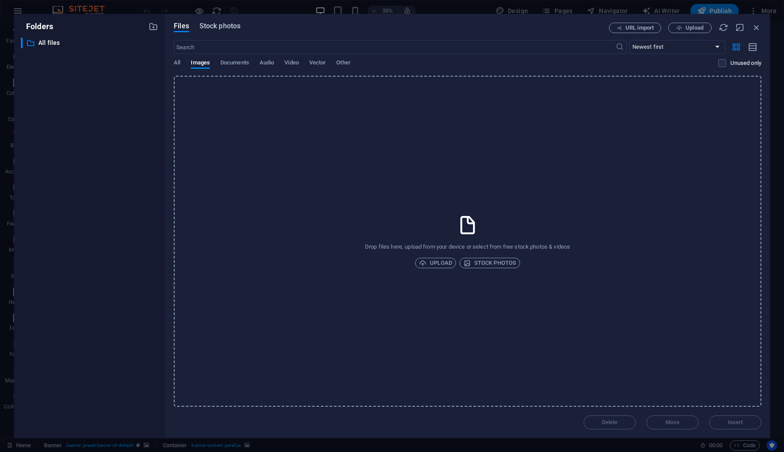
click at [230, 31] on button "Stock photos" at bounding box center [219, 28] width 41 height 10
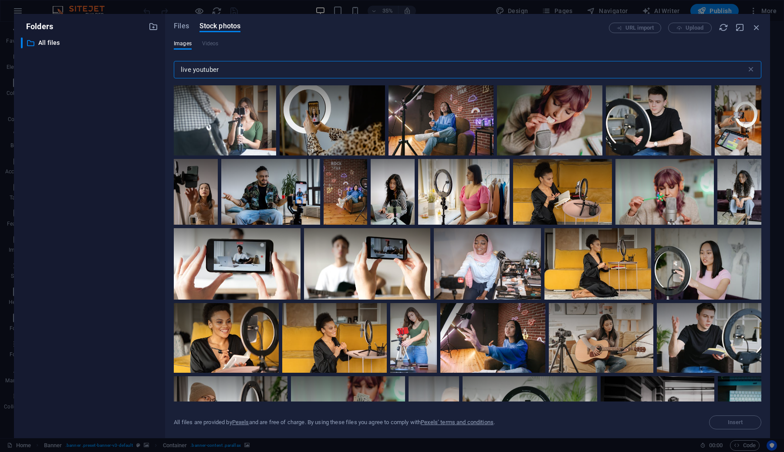
click at [206, 71] on input "live youtuber" at bounding box center [460, 69] width 573 height 17
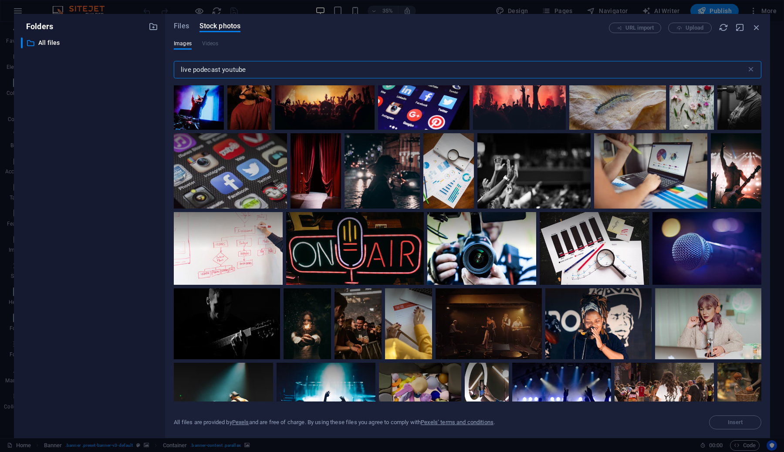
scroll to position [300, 0]
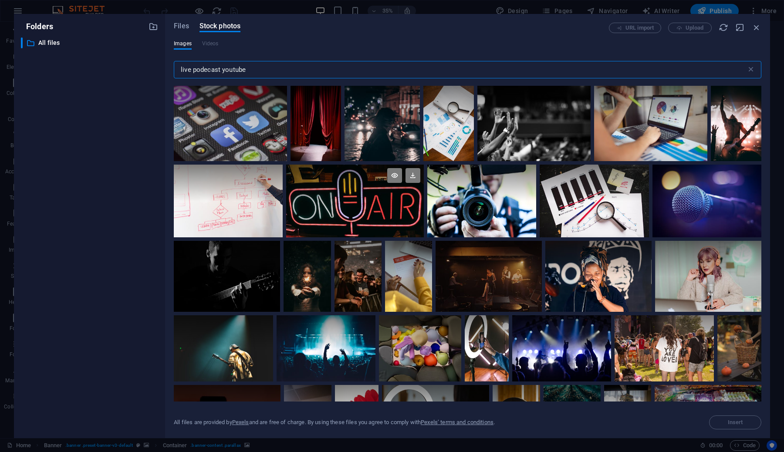
type input "live podecast youtube"
click at [369, 201] on div at bounding box center [355, 201] width 138 height 73
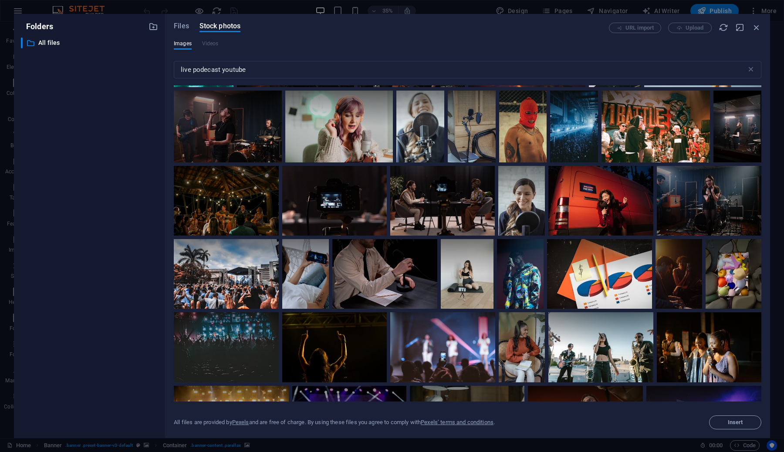
scroll to position [911, 0]
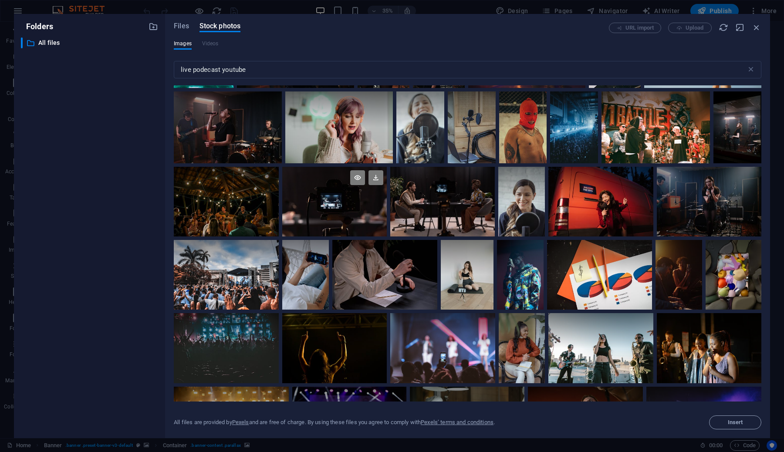
click at [345, 212] on div at bounding box center [334, 202] width 105 height 70
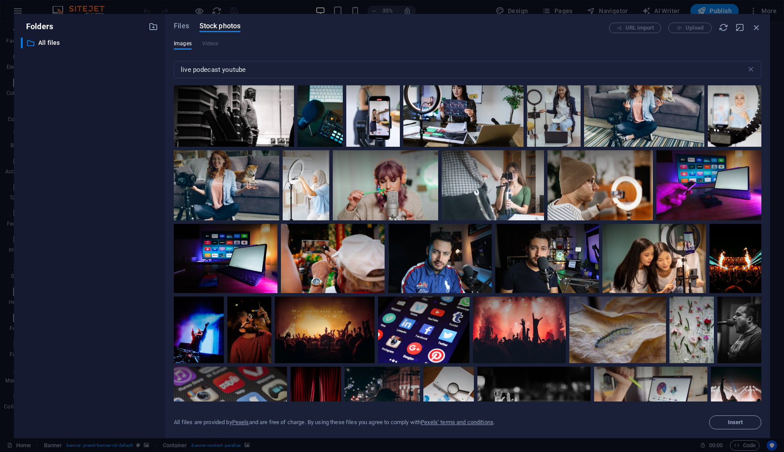
scroll to position [0, 0]
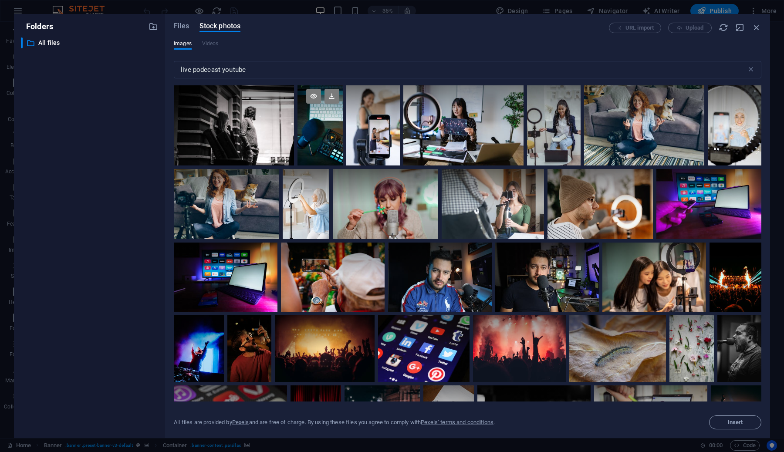
click at [312, 147] on div at bounding box center [319, 125] width 45 height 80
click at [746, 422] on span "Insert" at bounding box center [735, 422] width 44 height 5
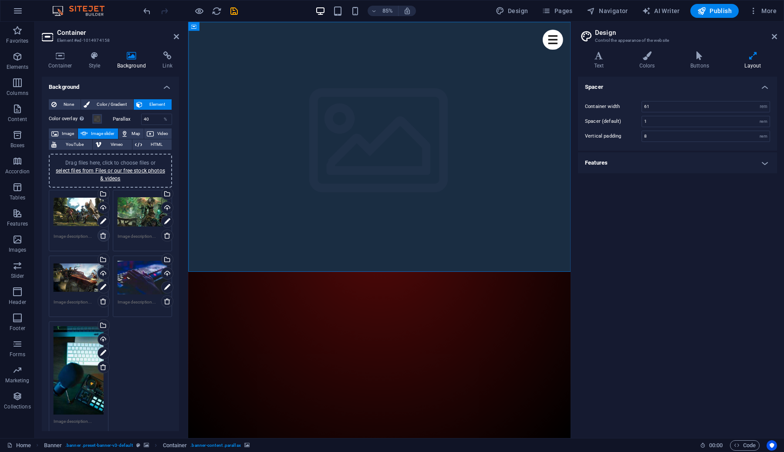
click at [103, 237] on icon at bounding box center [103, 235] width 7 height 7
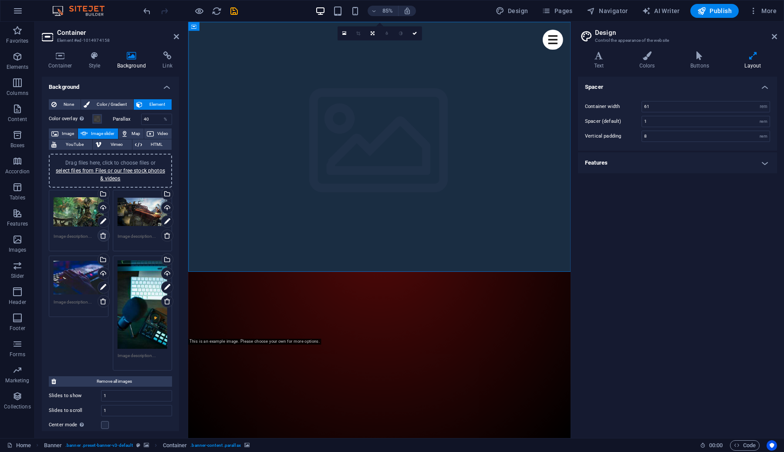
click at [105, 236] on icon at bounding box center [103, 235] width 7 height 7
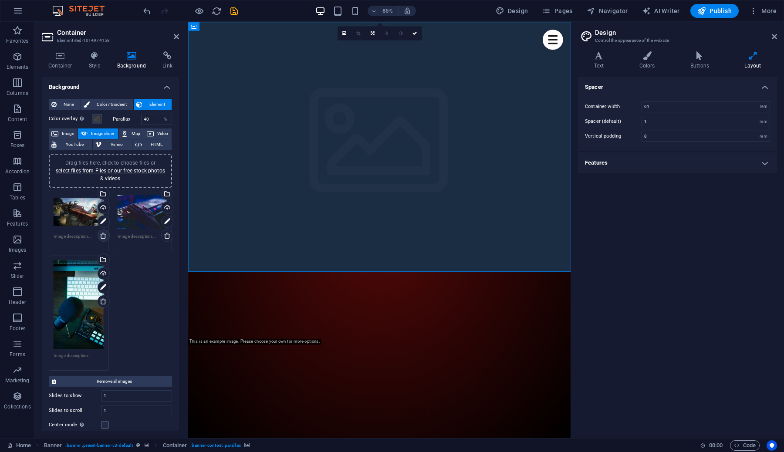
click at [105, 236] on icon at bounding box center [103, 235] width 7 height 7
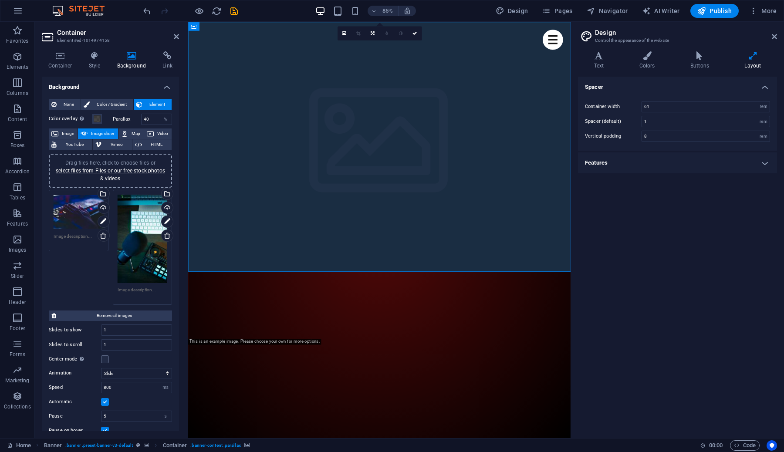
click at [68, 215] on div "Drag files here, click to choose files or select files from Files or our free s…" at bounding box center [79, 212] width 50 height 35
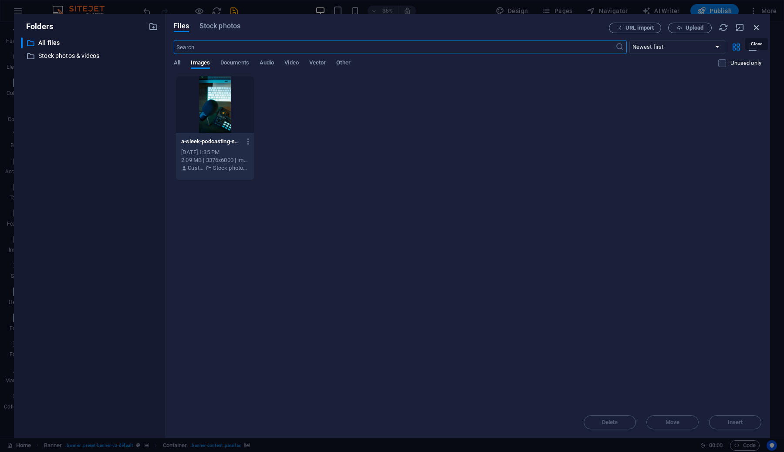
click at [758, 26] on icon "button" at bounding box center [757, 28] width 10 height 10
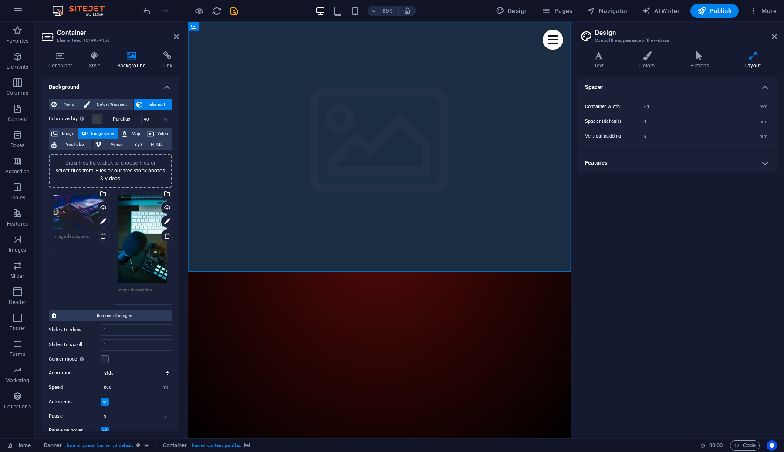
click at [113, 174] on div "Drag files here, click to choose files or select files from Files or our free s…" at bounding box center [110, 171] width 113 height 24
click at [122, 172] on link "select files from Files or our free stock photos & videos" at bounding box center [110, 175] width 109 height 14
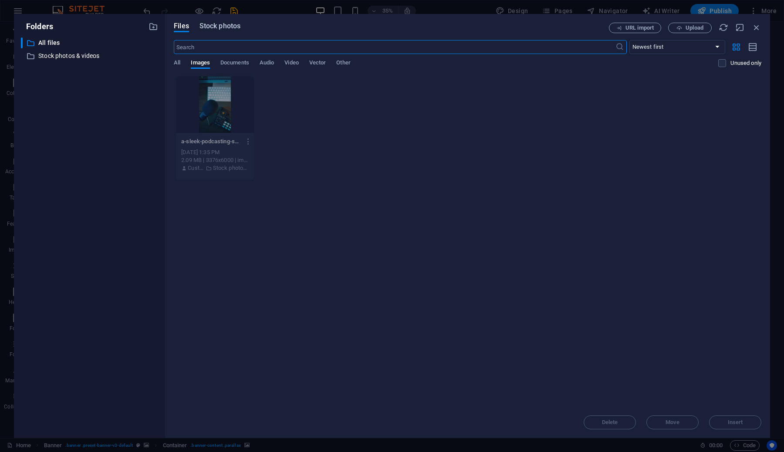
click at [229, 26] on span "Stock photos" at bounding box center [219, 26] width 41 height 10
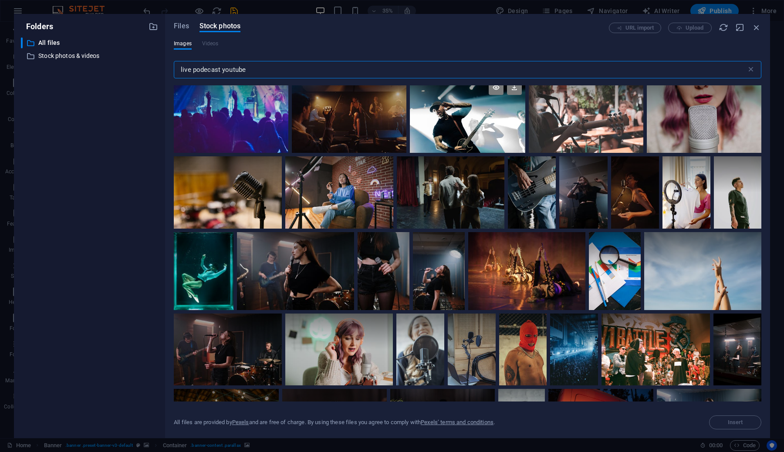
scroll to position [689, 0]
click at [229, 192] on div at bounding box center [228, 192] width 108 height 72
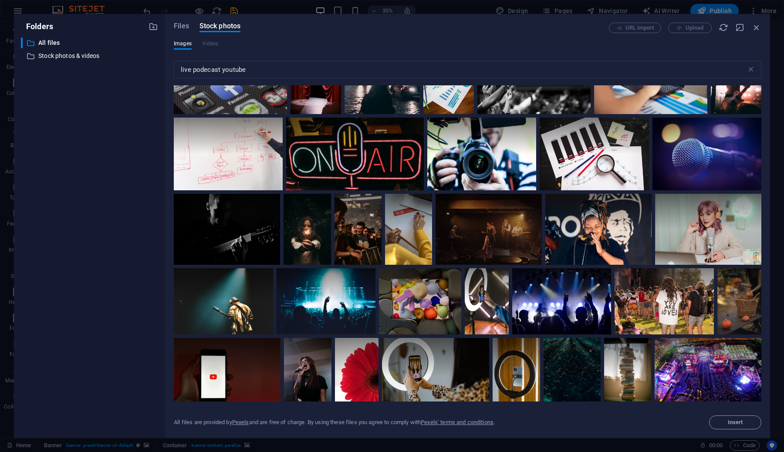
scroll to position [287, 0]
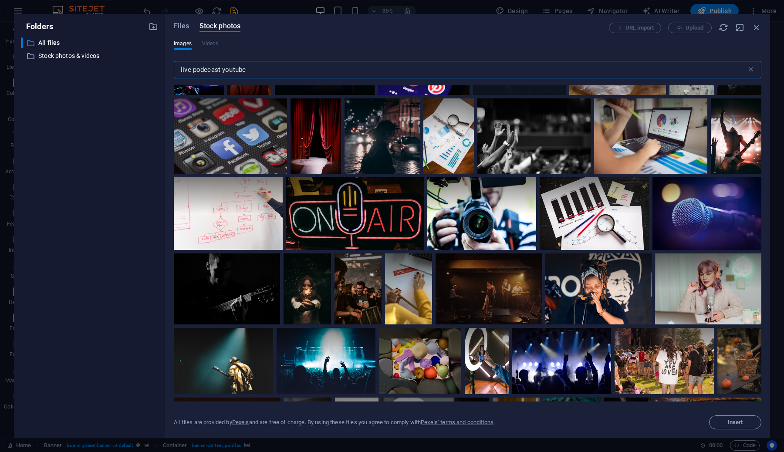
drag, startPoint x: 191, startPoint y: 70, endPoint x: 170, endPoint y: 67, distance: 21.1
click at [170, 67] on div "Files Stock photos URL import Upload Images Videos live podecast youtube ​ All …" at bounding box center [467, 226] width 605 height 424
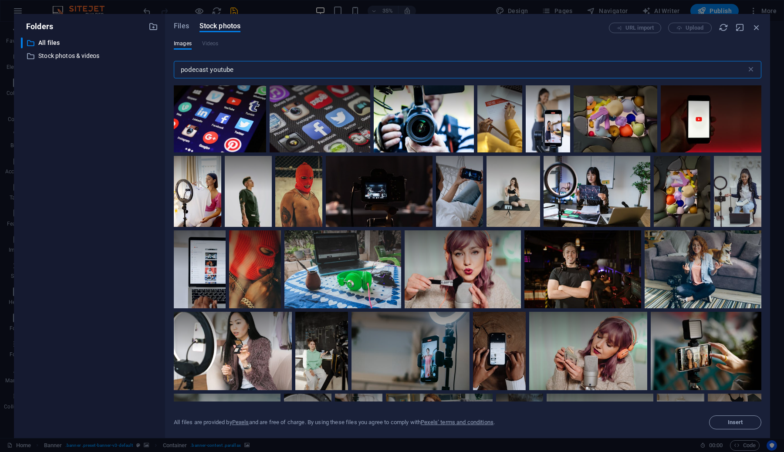
click at [231, 69] on input "podecast youtube" at bounding box center [460, 69] width 573 height 17
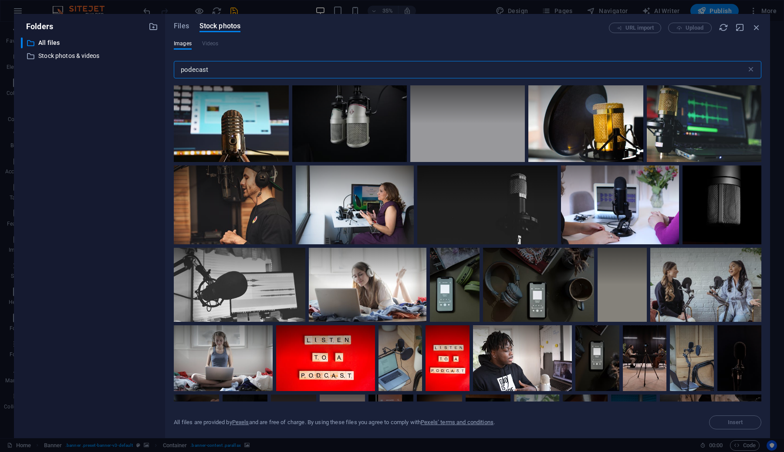
type input "podecast"
click at [267, 93] on div at bounding box center [231, 104] width 115 height 38
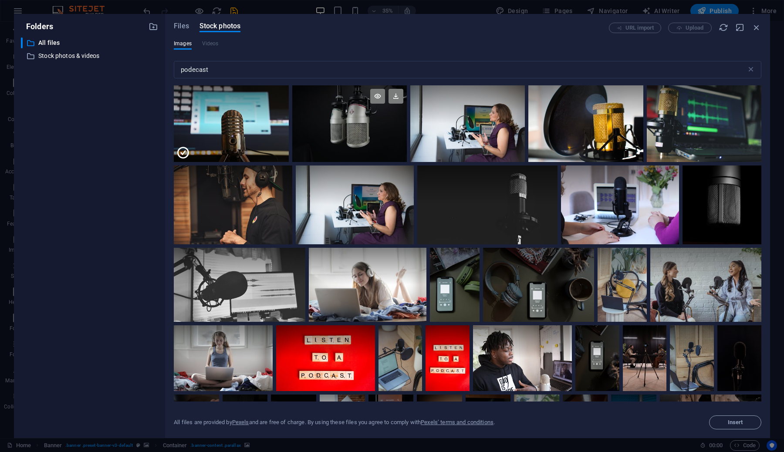
click at [345, 146] on div at bounding box center [349, 123] width 115 height 77
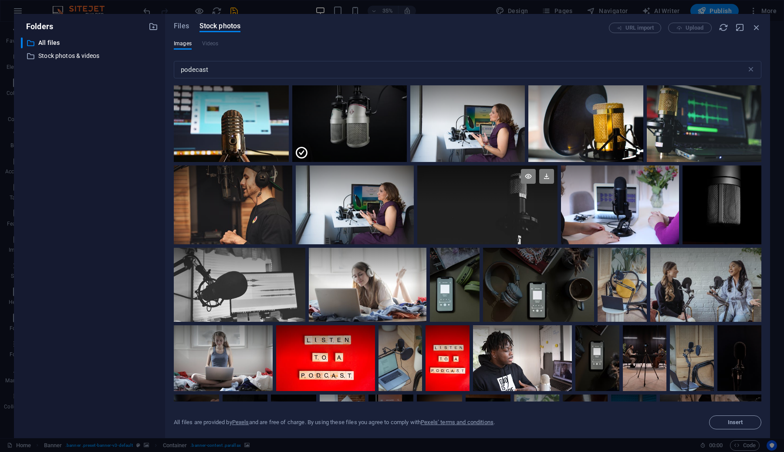
click at [521, 224] on div at bounding box center [487, 204] width 140 height 79
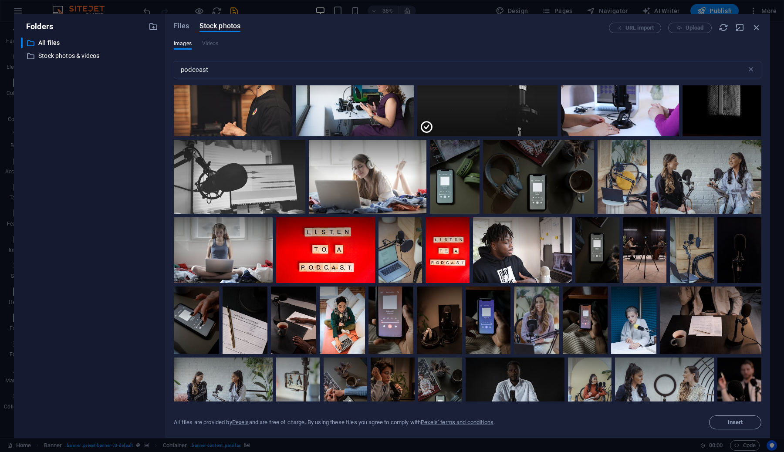
scroll to position [212, 0]
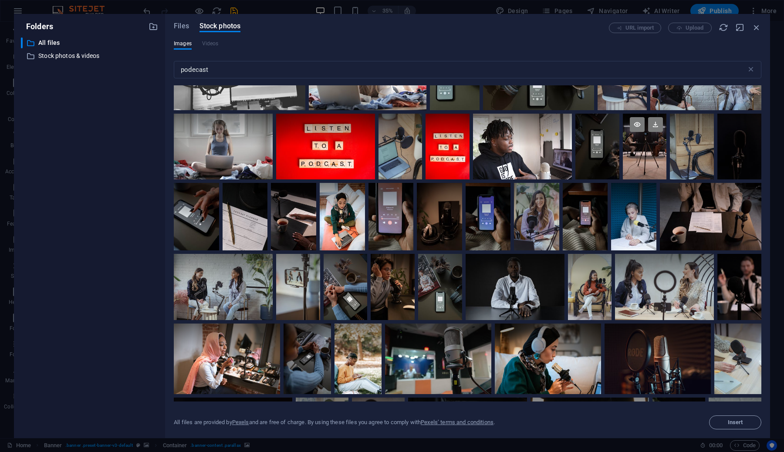
click at [632, 162] on div at bounding box center [645, 147] width 44 height 66
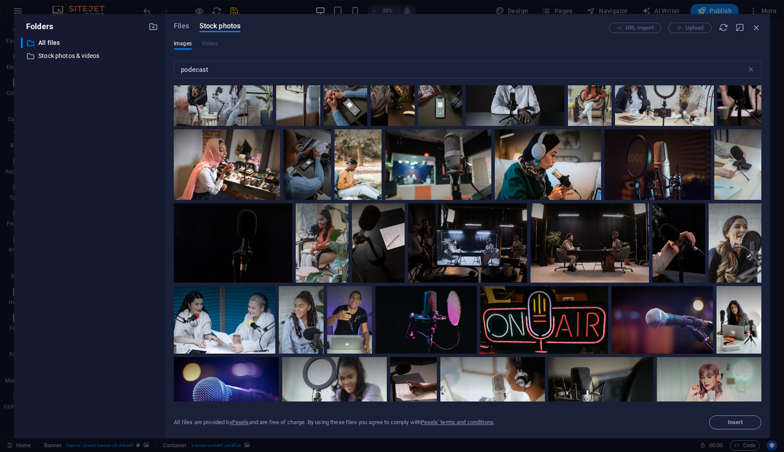
scroll to position [406, 0]
click at [590, 236] on div at bounding box center [589, 223] width 118 height 40
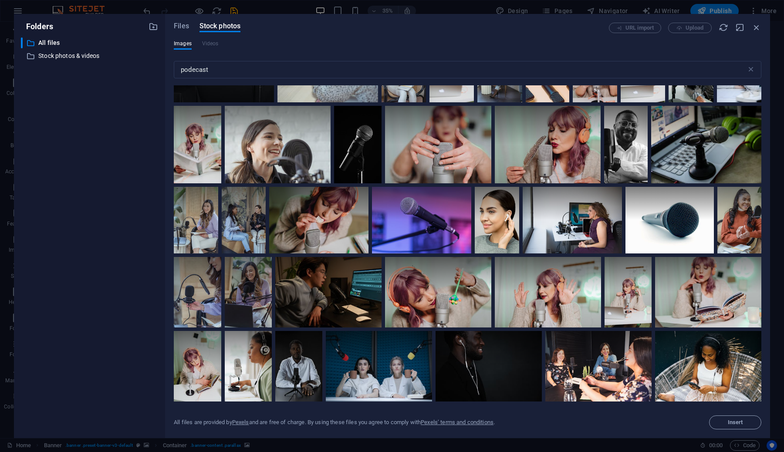
scroll to position [1195, 0]
click at [742, 423] on span "Insert" at bounding box center [735, 422] width 15 height 5
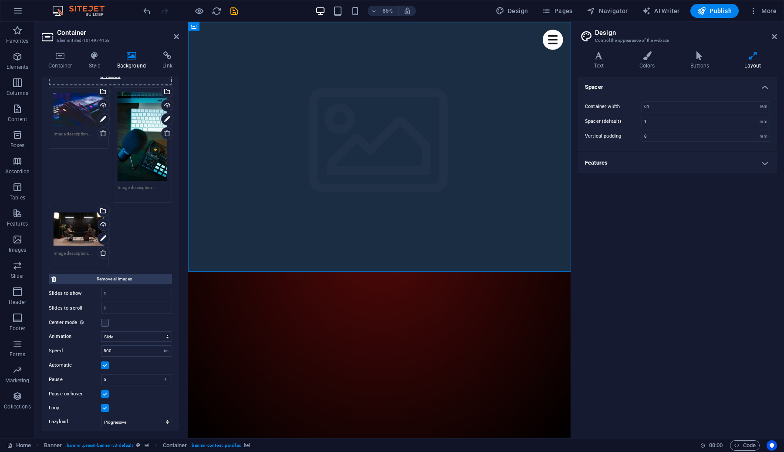
scroll to position [71, 0]
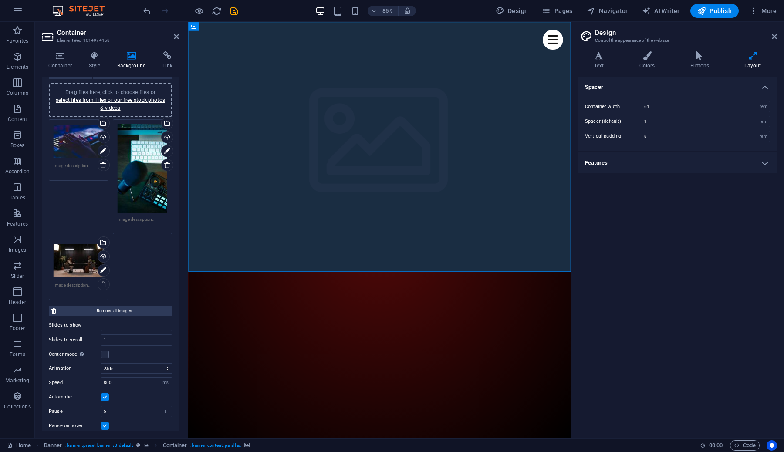
click at [108, 88] on div "Drag files here, click to choose files or select files from Files or our free s…" at bounding box center [110, 100] width 123 height 34
click at [111, 107] on link "select files from Files or our free stock photos & videos" at bounding box center [110, 104] width 109 height 14
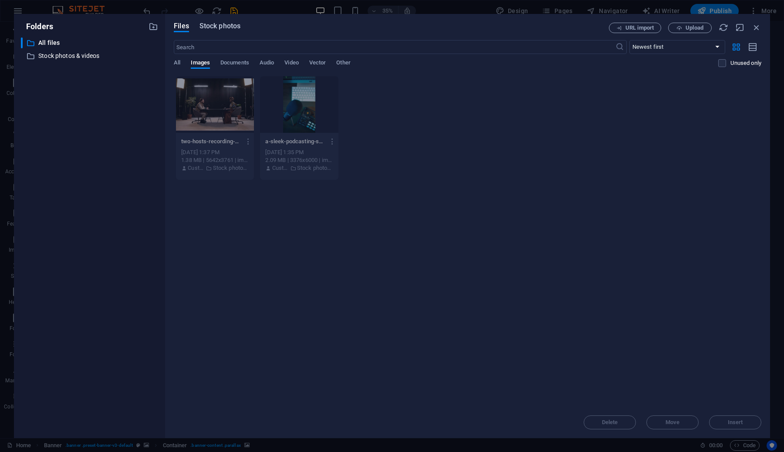
click at [235, 31] on button "Stock photos" at bounding box center [219, 28] width 41 height 10
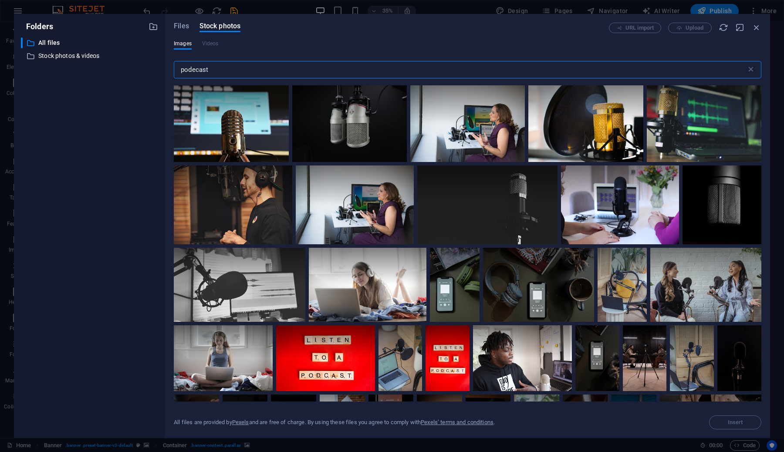
click at [71, 63] on div "​ All files All files ​ Stock photos & videos Stock photos & videos" at bounding box center [89, 234] width 137 height 394
click at [60, 56] on p "Stock photos & videos" at bounding box center [90, 56] width 104 height 10
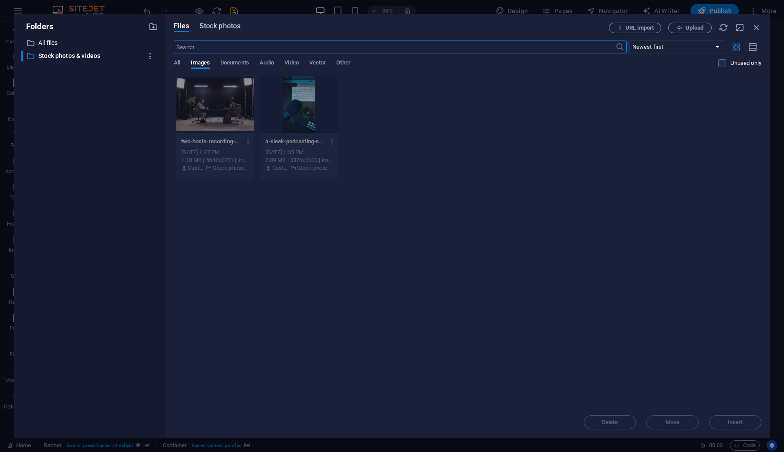
click at [210, 25] on span "Stock photos" at bounding box center [219, 26] width 41 height 10
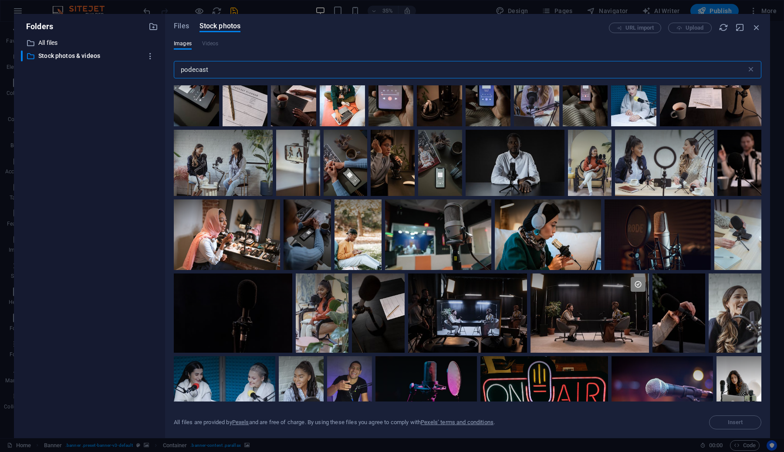
scroll to position [336, 0]
click at [597, 328] on div at bounding box center [589, 312] width 118 height 79
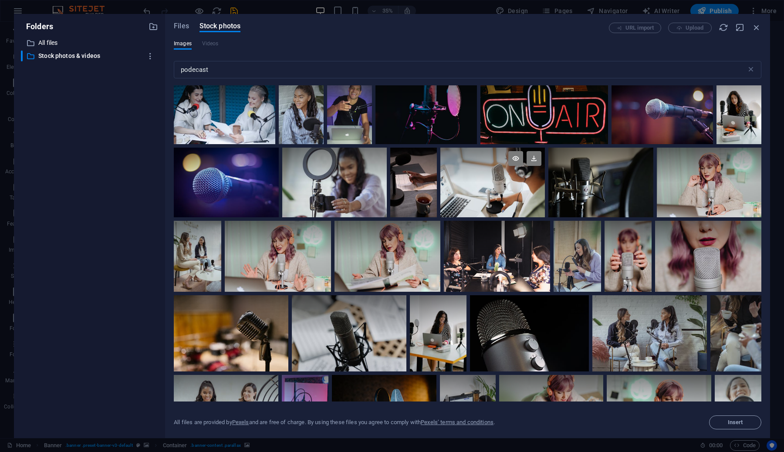
scroll to position [648, 0]
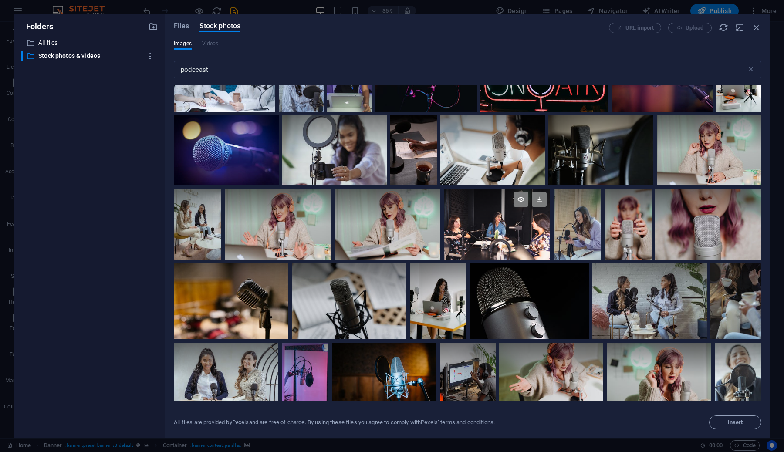
click at [503, 236] on div at bounding box center [497, 224] width 106 height 71
click at [718, 427] on button "Insert" at bounding box center [735, 422] width 52 height 14
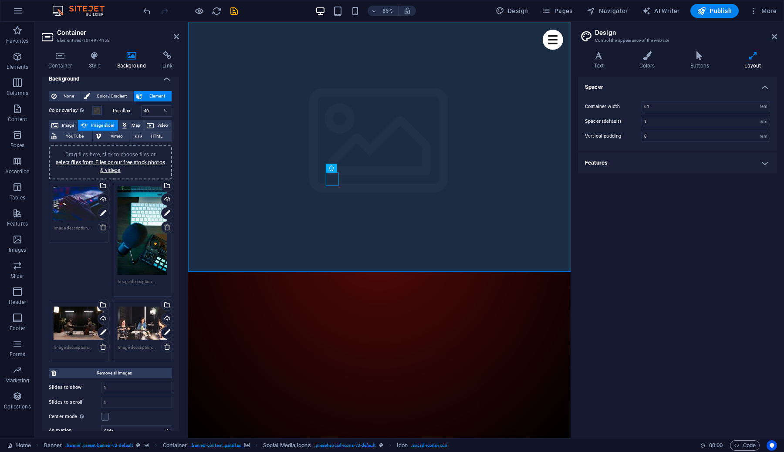
scroll to position [0, 0]
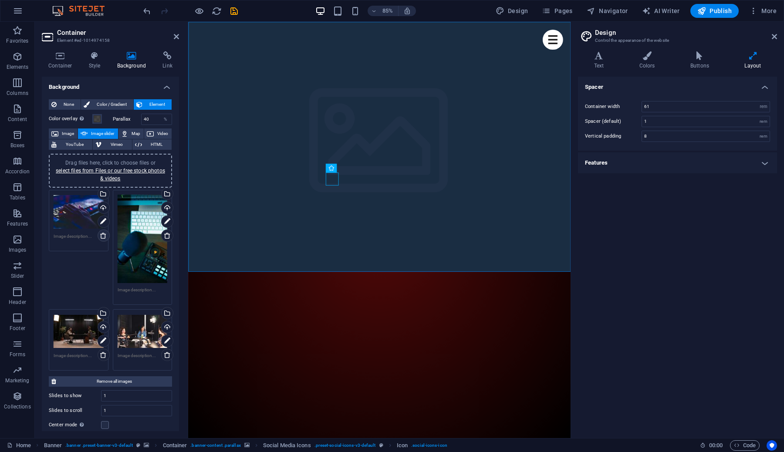
click at [102, 234] on icon at bounding box center [103, 235] width 7 height 7
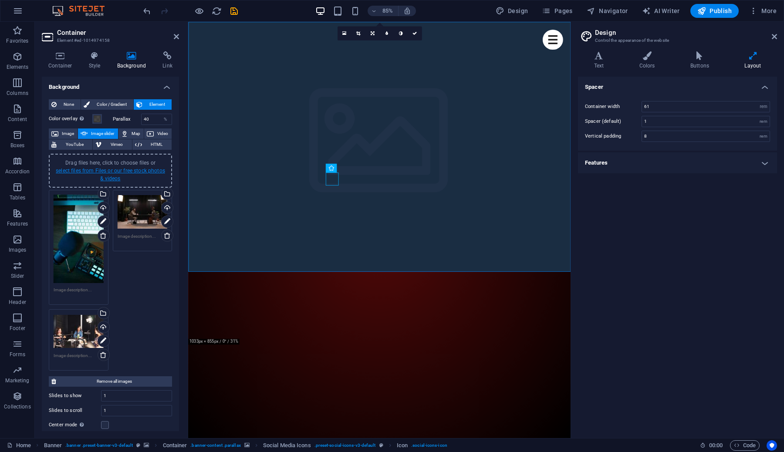
click at [109, 170] on link "select files from Files or our free stock photos & videos" at bounding box center [110, 175] width 109 height 14
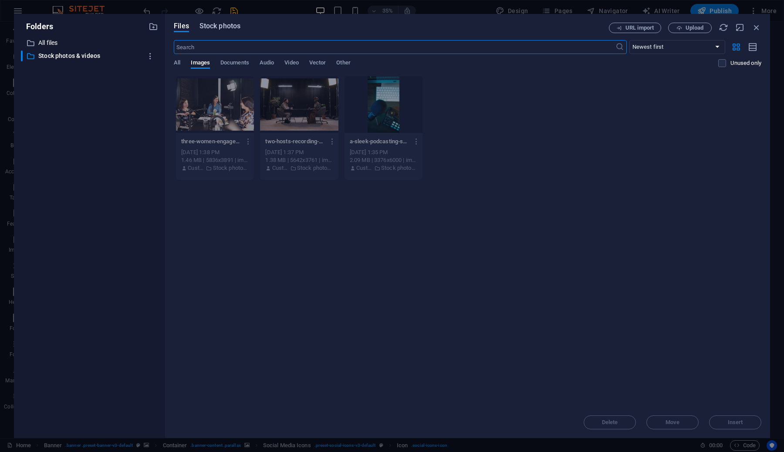
click at [223, 28] on span "Stock photos" at bounding box center [219, 26] width 41 height 10
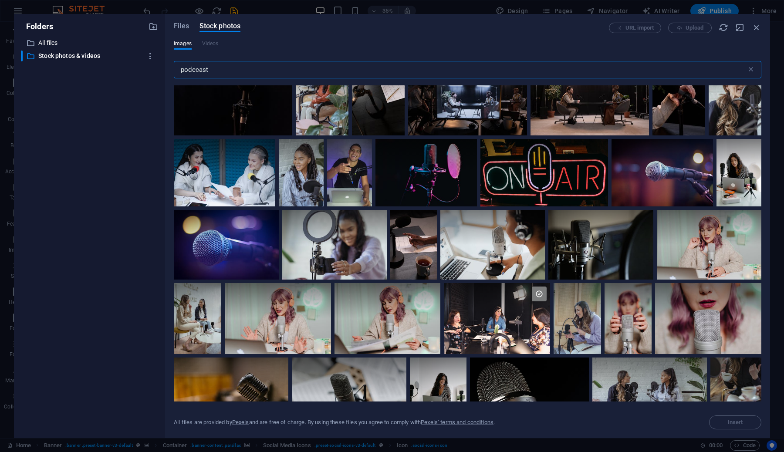
scroll to position [554, 0]
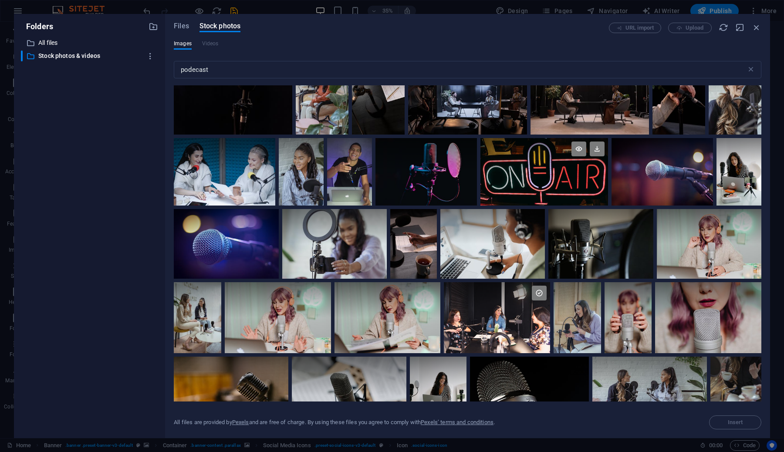
click at [549, 176] on div at bounding box center [544, 171] width 128 height 67
click at [739, 425] on span "Insert" at bounding box center [735, 422] width 15 height 5
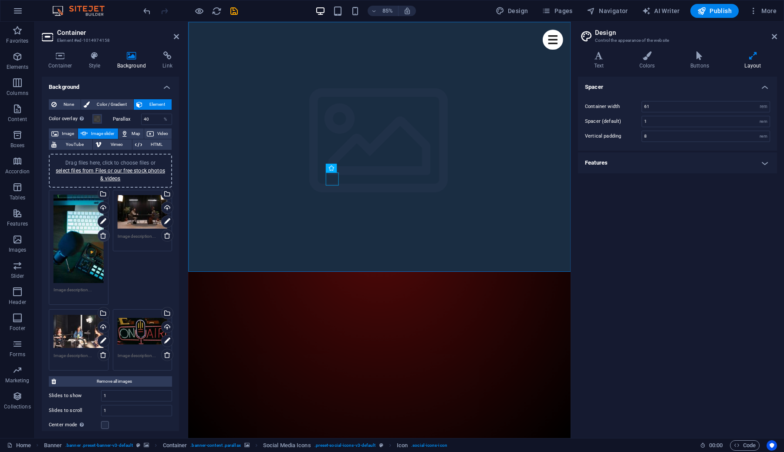
click at [100, 235] on icon at bounding box center [103, 235] width 7 height 7
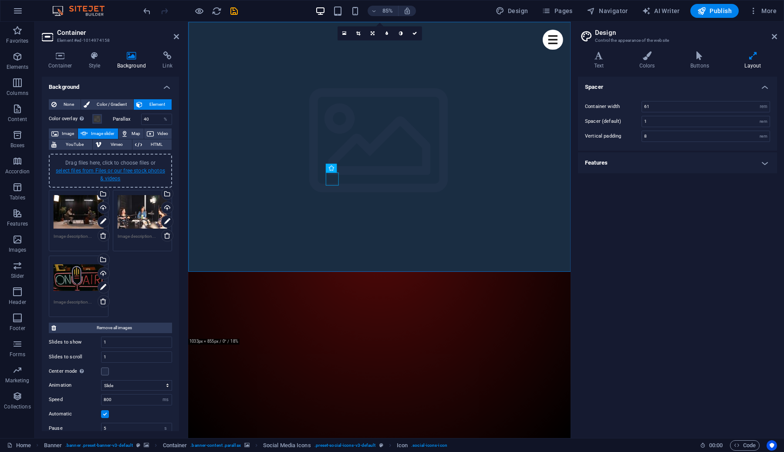
click at [111, 181] on link "select files from Files or our free stock photos & videos" at bounding box center [110, 175] width 109 height 14
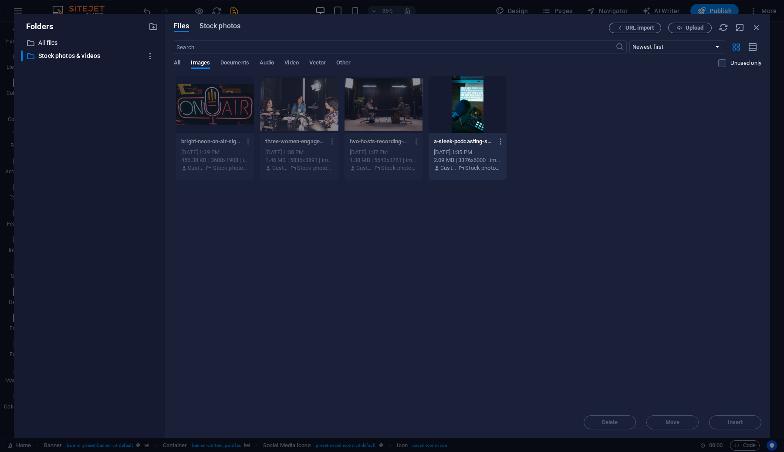
click at [225, 25] on span "Stock photos" at bounding box center [219, 26] width 41 height 10
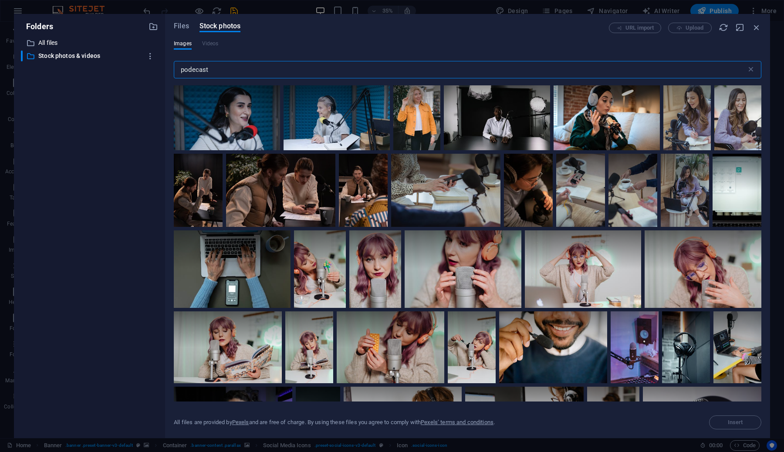
scroll to position [4228, 0]
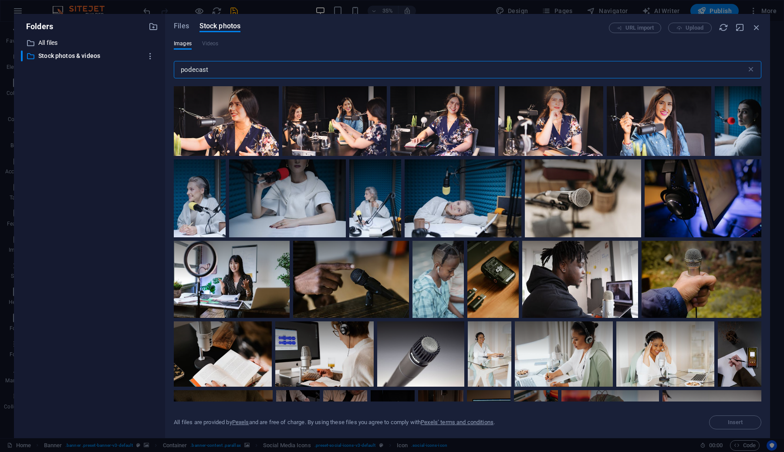
click at [204, 73] on input "podecast" at bounding box center [460, 69] width 573 height 17
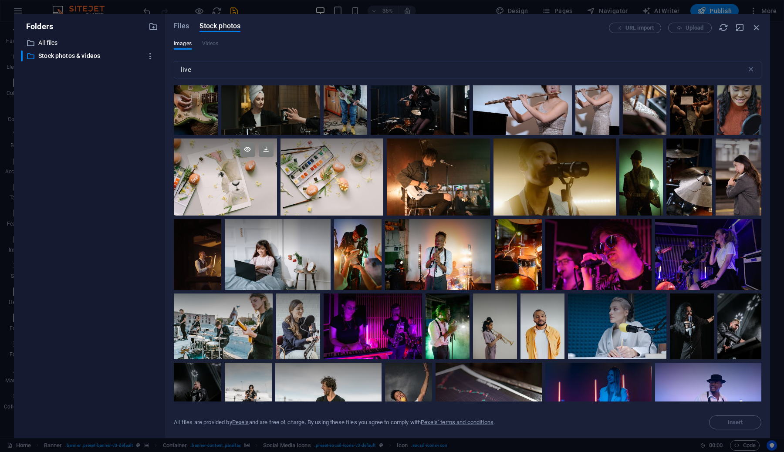
scroll to position [3221, 0]
click at [214, 73] on input "live" at bounding box center [460, 69] width 573 height 17
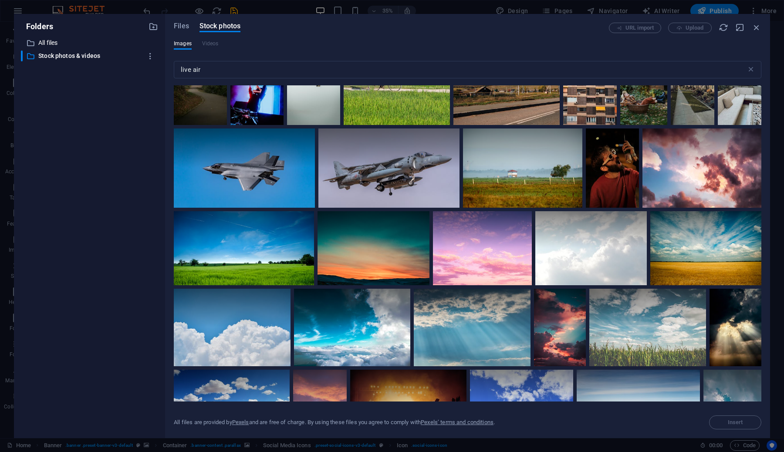
scroll to position [1128, 0]
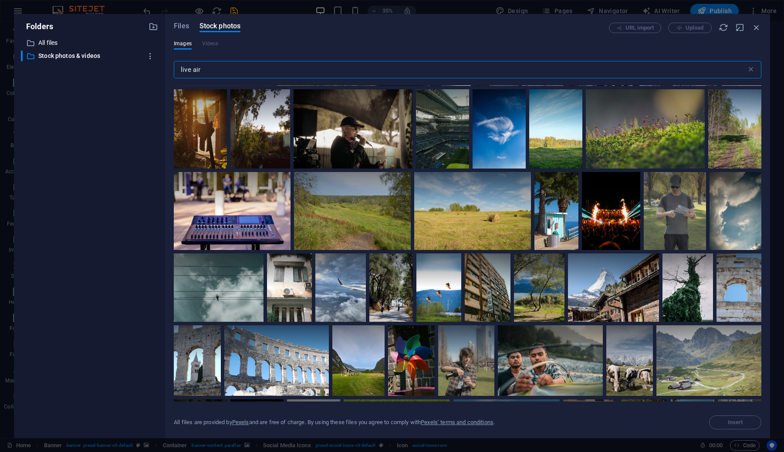
click at [200, 71] on input "live air" at bounding box center [460, 69] width 573 height 17
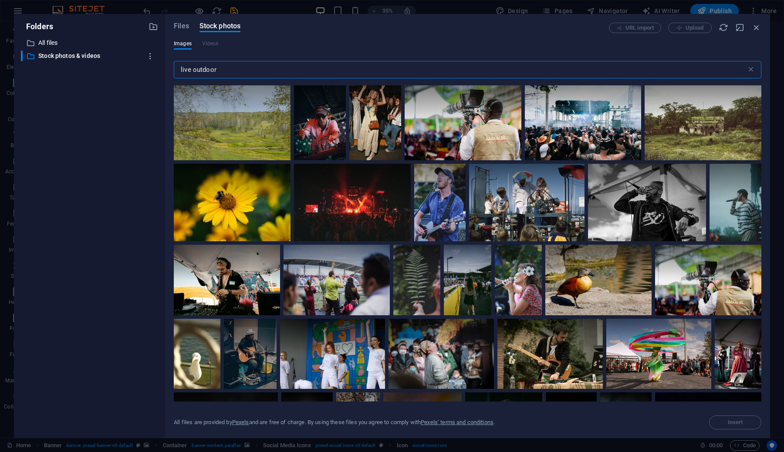
scroll to position [548, 0]
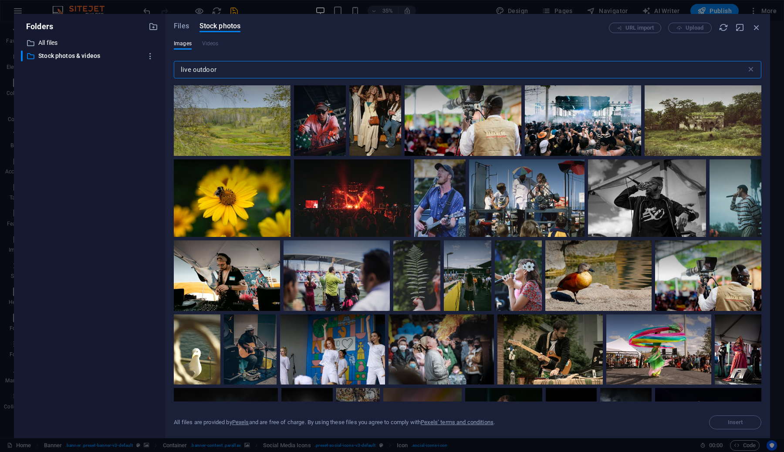
click at [213, 69] on input "live outdoor" at bounding box center [460, 69] width 573 height 17
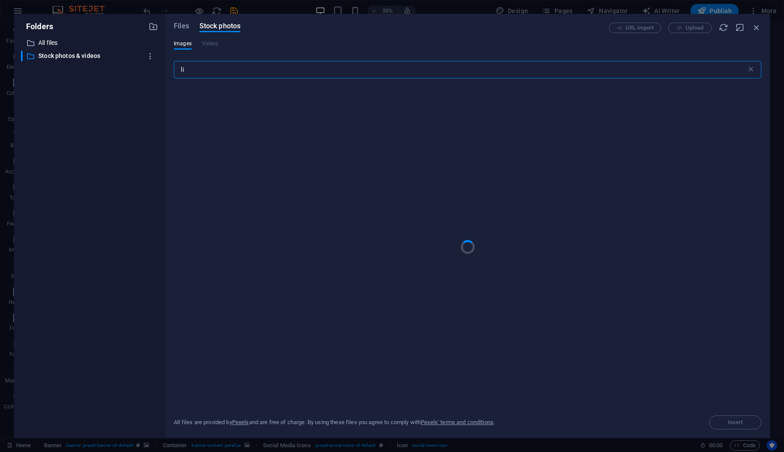
type input "l"
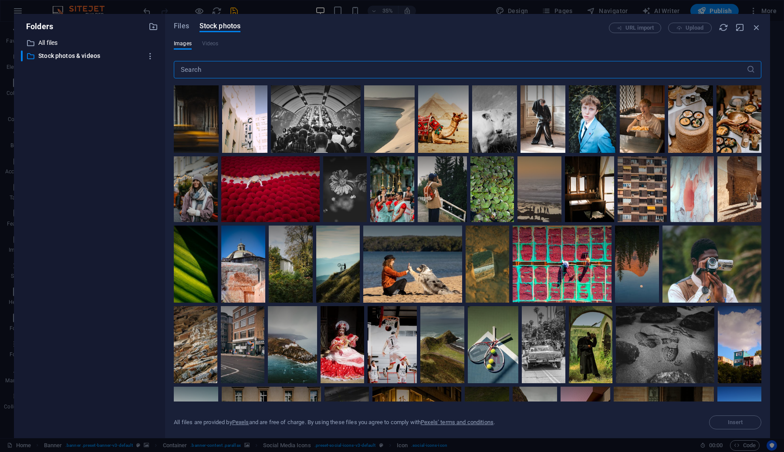
type input "o"
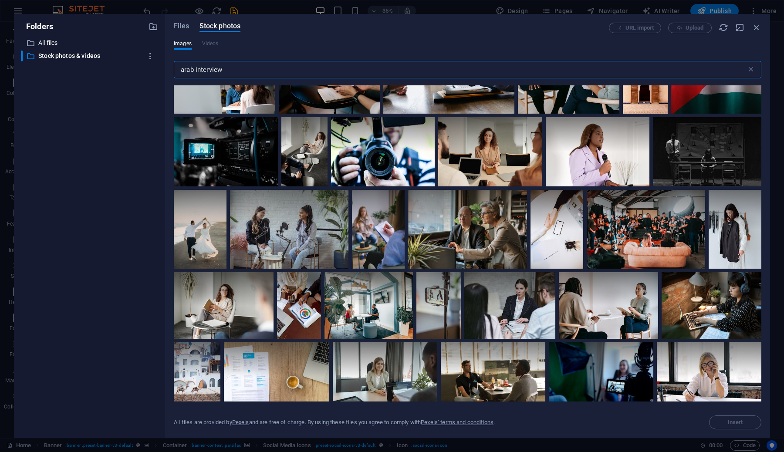
scroll to position [271, 0]
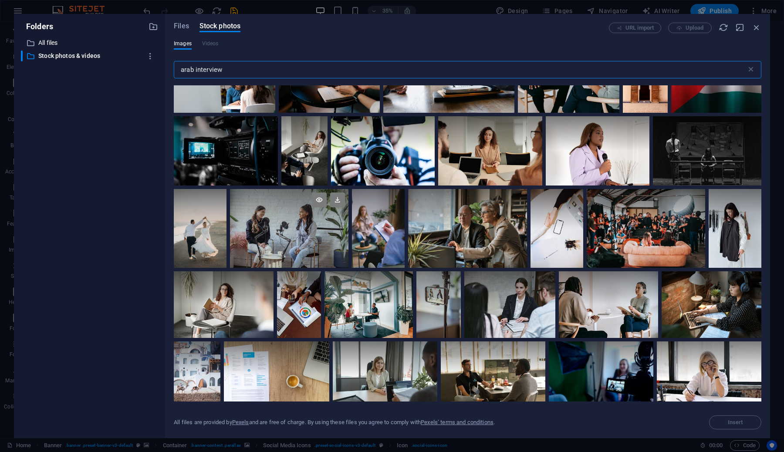
type input "arab interview"
click at [280, 218] on div at bounding box center [289, 209] width 118 height 40
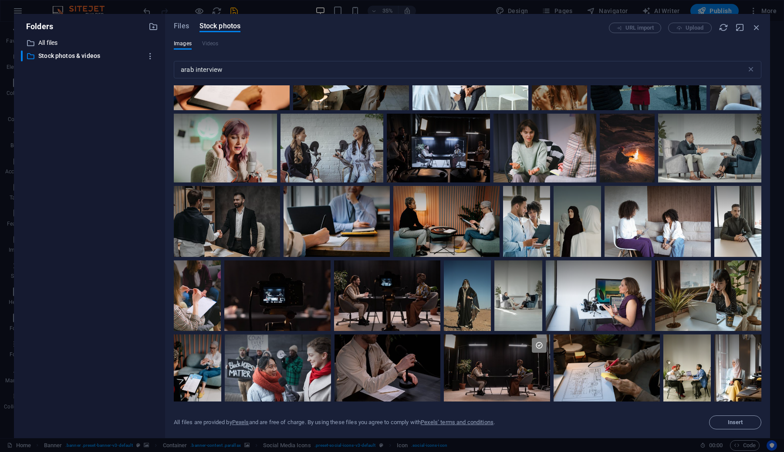
scroll to position [1026, 0]
click at [734, 425] on button "Insert" at bounding box center [735, 422] width 52 height 14
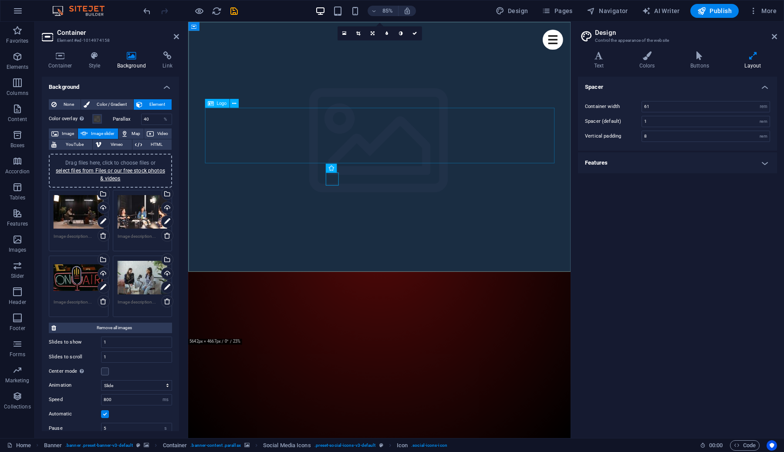
click at [220, 104] on span "Logo" at bounding box center [221, 103] width 10 height 4
click at [212, 101] on icon at bounding box center [211, 103] width 6 height 9
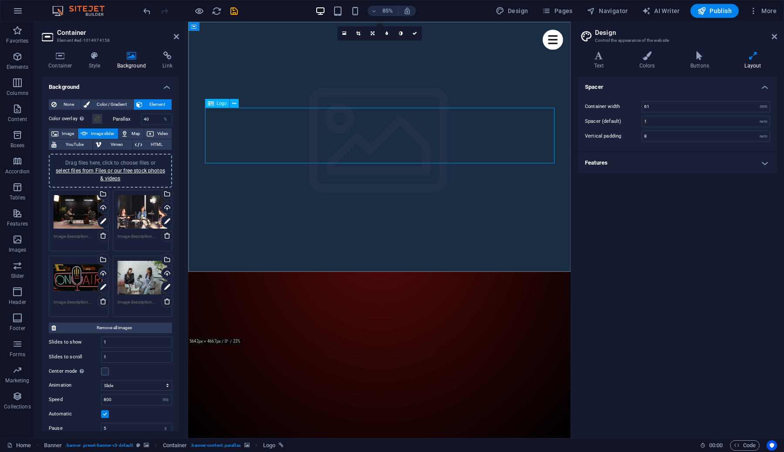
select select "px"
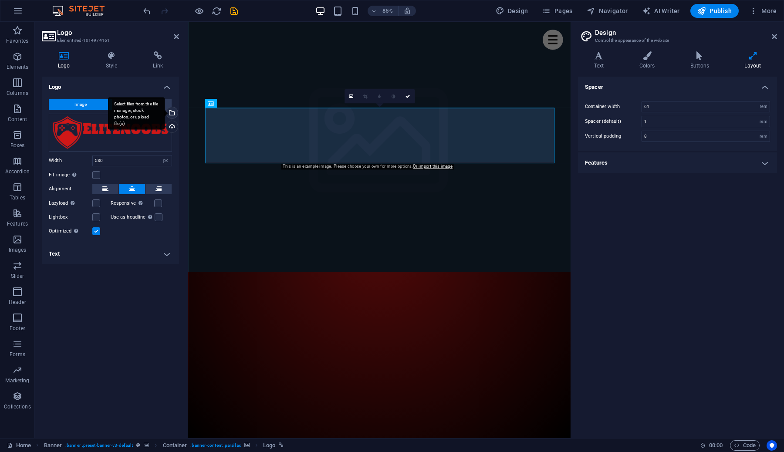
click at [173, 113] on div "Select files from the file manager, stock photos, or upload file(s)" at bounding box center [171, 113] width 13 height 13
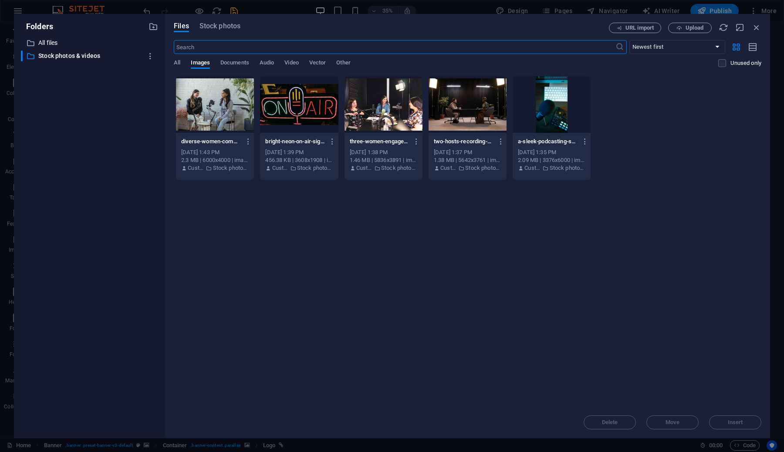
click at [657, 198] on div "Drop files here to upload them instantly diverse-women-communicating-while-reco…" at bounding box center [467, 241] width 587 height 331
click at [680, 26] on icon "button" at bounding box center [679, 28] width 6 height 6
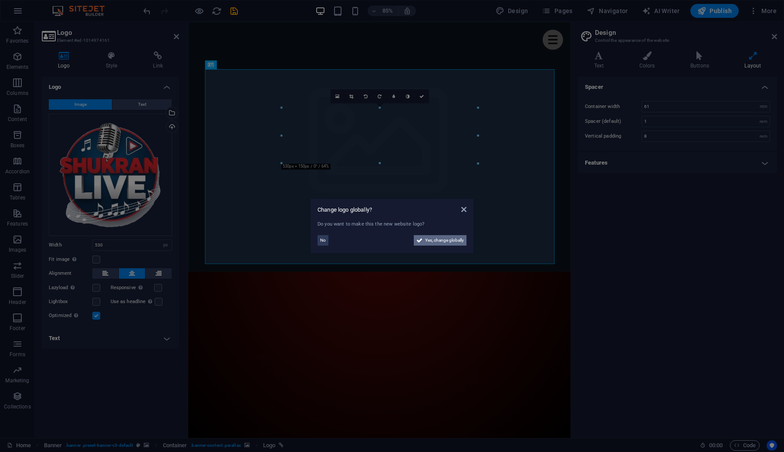
click at [444, 240] on span "Yes, change globally" at bounding box center [444, 240] width 39 height 10
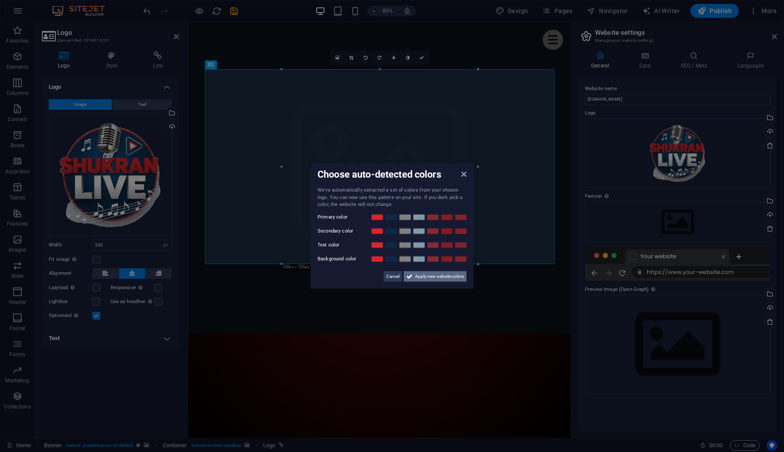
click at [426, 275] on span "Apply new website colors" at bounding box center [439, 276] width 49 height 10
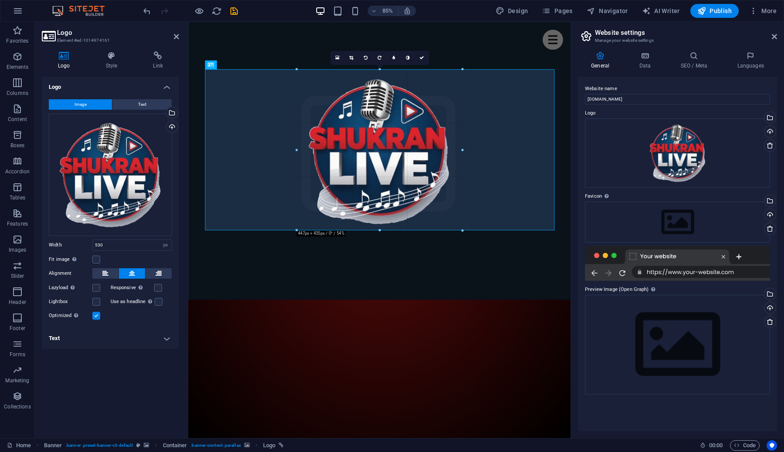
drag, startPoint x: 281, startPoint y: 262, endPoint x: 333, endPoint y: 223, distance: 65.2
type input "447"
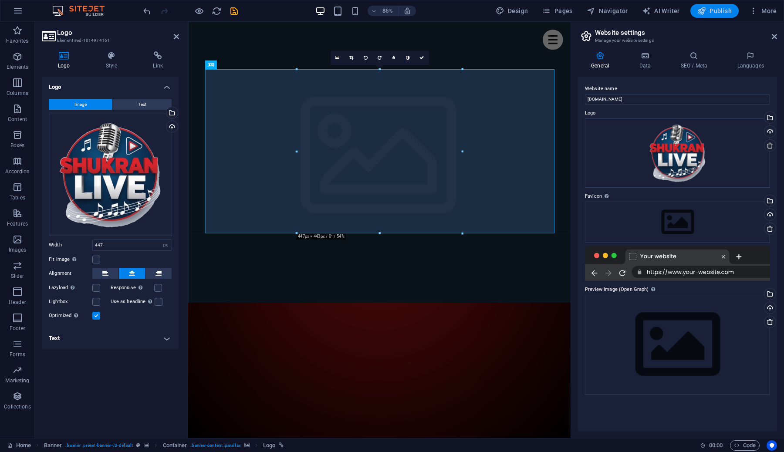
click at [716, 12] on span "Publish" at bounding box center [714, 11] width 34 height 9
checkbox input "false"
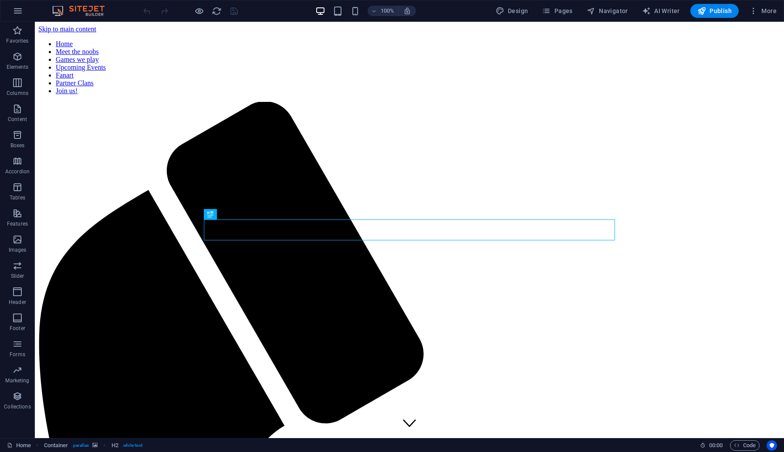
scroll to position [282, 0]
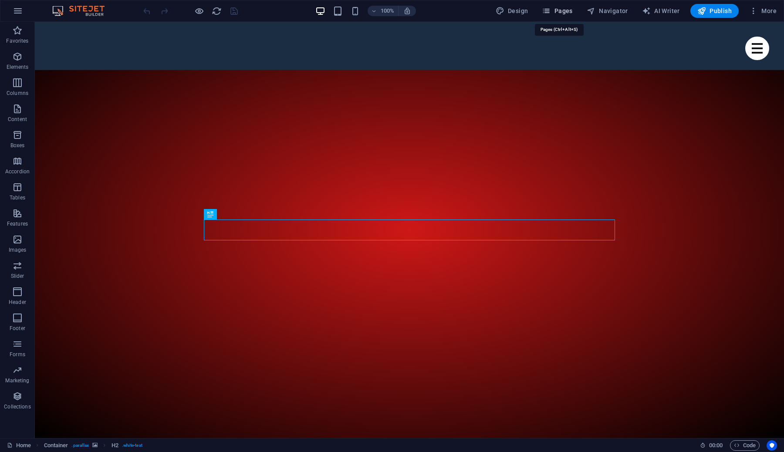
click at [566, 14] on span "Pages" at bounding box center [557, 11] width 30 height 9
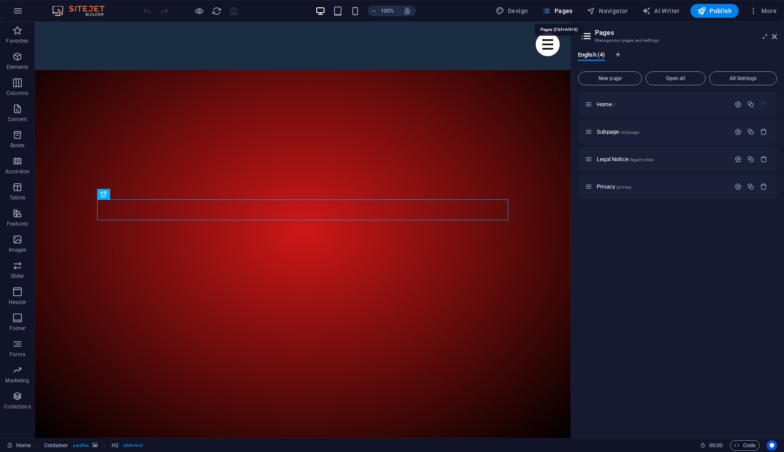
click at [547, 12] on icon "button" at bounding box center [546, 11] width 9 height 9
click at [765, 14] on span "More" at bounding box center [762, 11] width 27 height 9
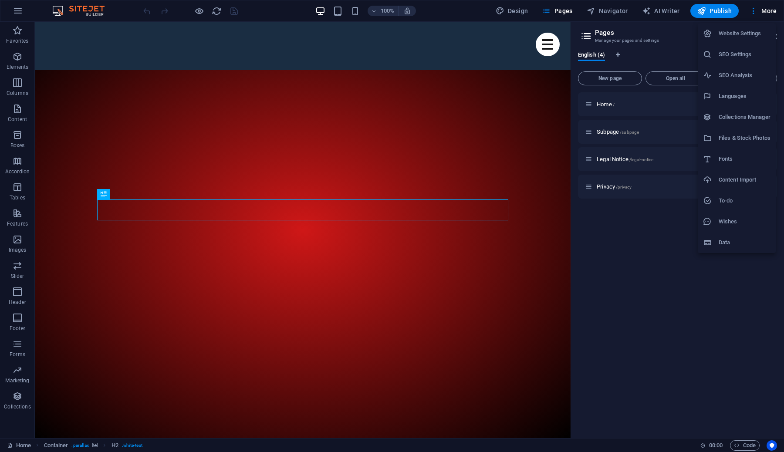
click at [743, 113] on h6 "Collections Manager" at bounding box center [745, 117] width 52 height 10
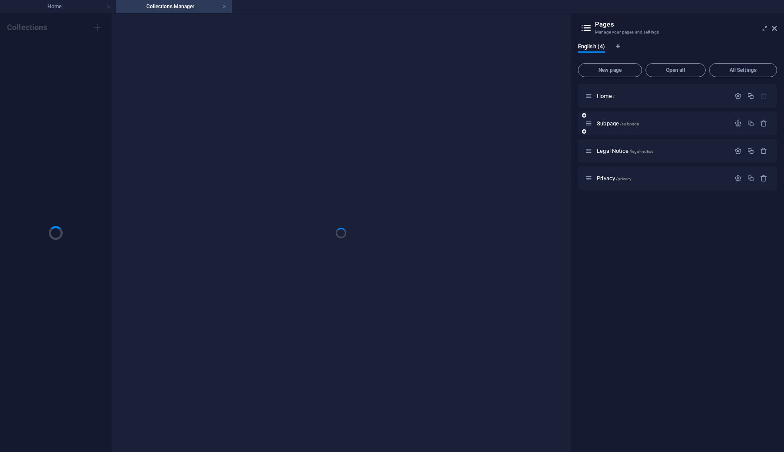
scroll to position [0, 0]
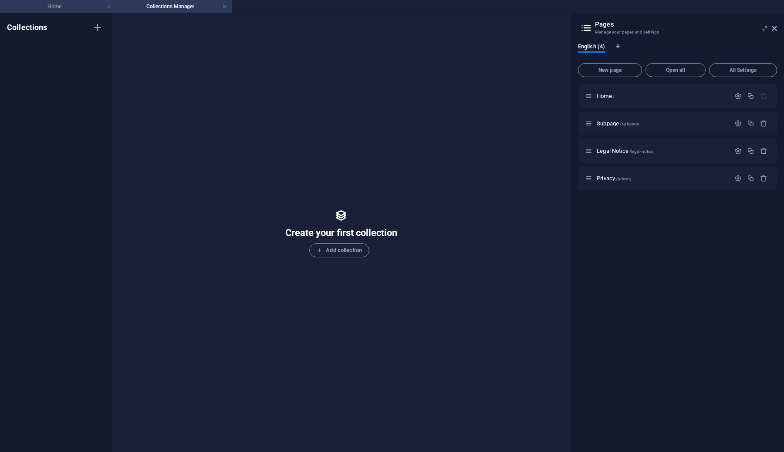
click at [59, 10] on h4 "Home" at bounding box center [58, 7] width 116 height 10
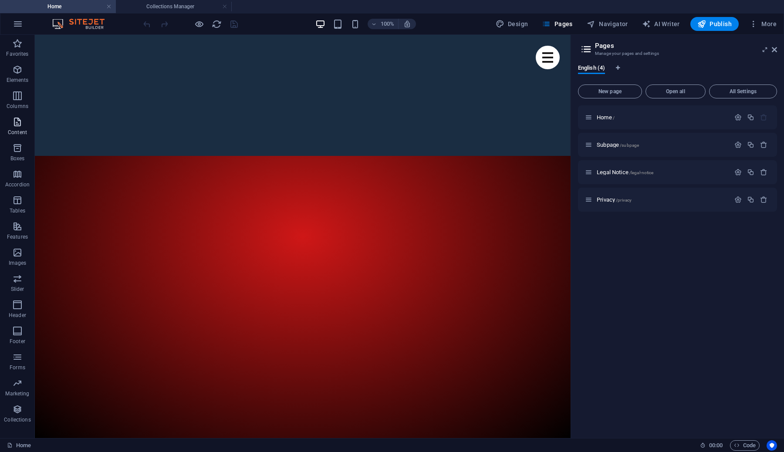
click at [20, 130] on p "Content" at bounding box center [17, 132] width 19 height 7
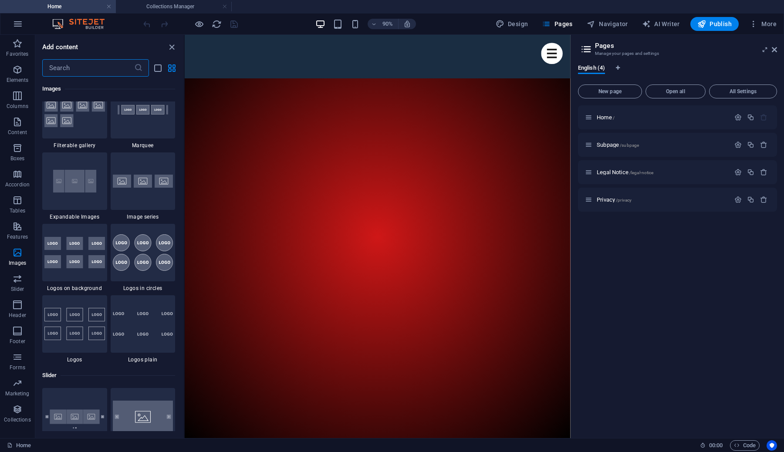
scroll to position [4651, 0]
click at [22, 272] on button "Slider" at bounding box center [17, 283] width 35 height 26
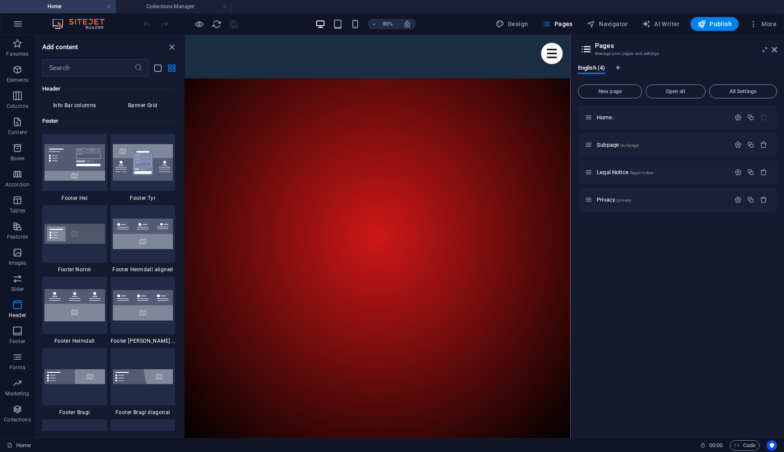
scroll to position [5742, 0]
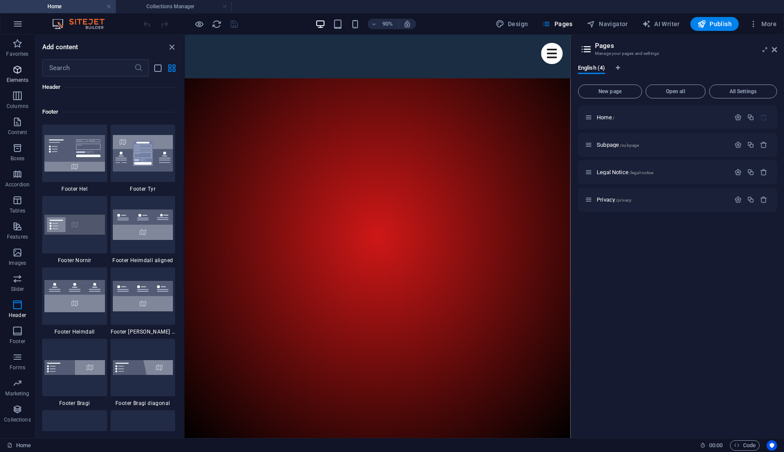
click at [7, 73] on span "Elements" at bounding box center [17, 74] width 35 height 21
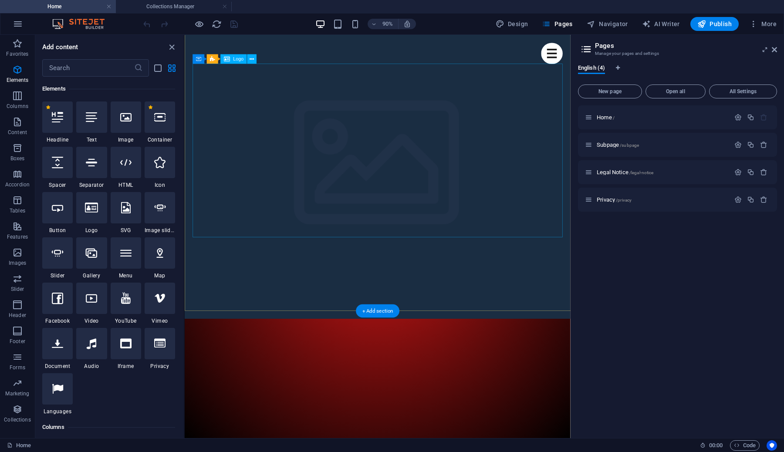
scroll to position [14, 0]
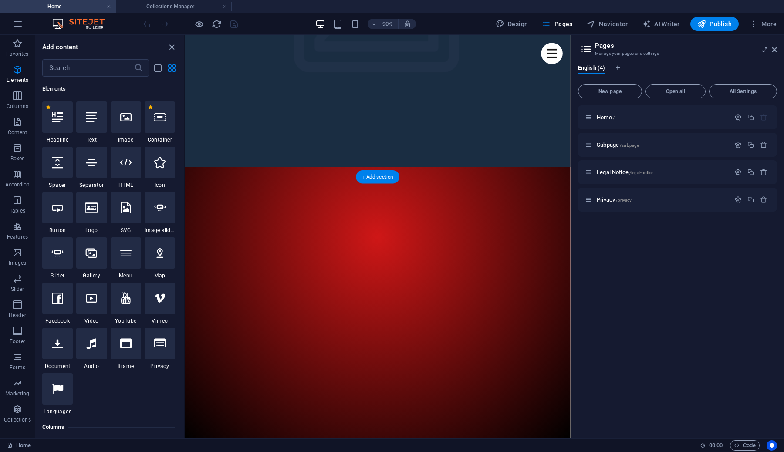
scroll to position [0, 0]
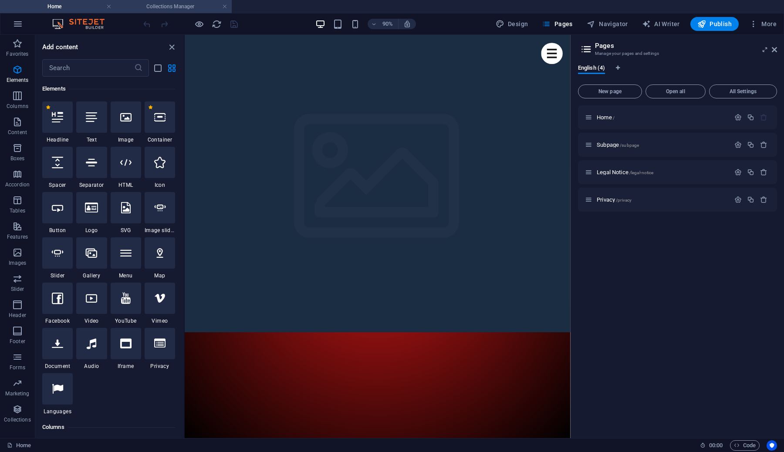
click at [172, 7] on h4 "Collections Manager" at bounding box center [174, 7] width 116 height 10
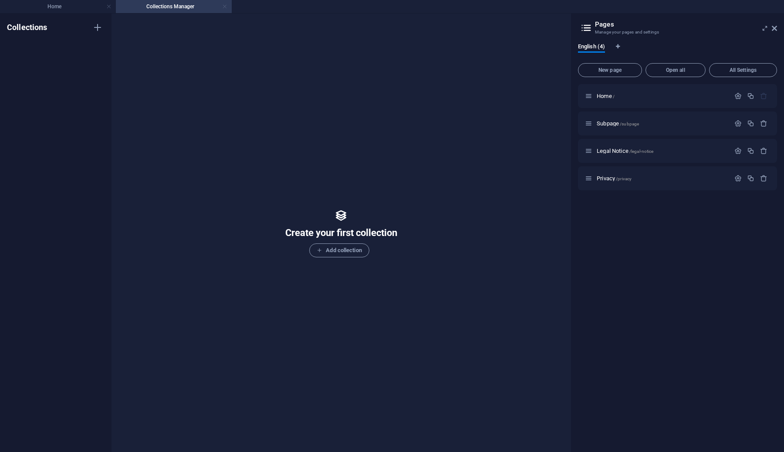
click at [226, 8] on link at bounding box center [224, 7] width 5 height 8
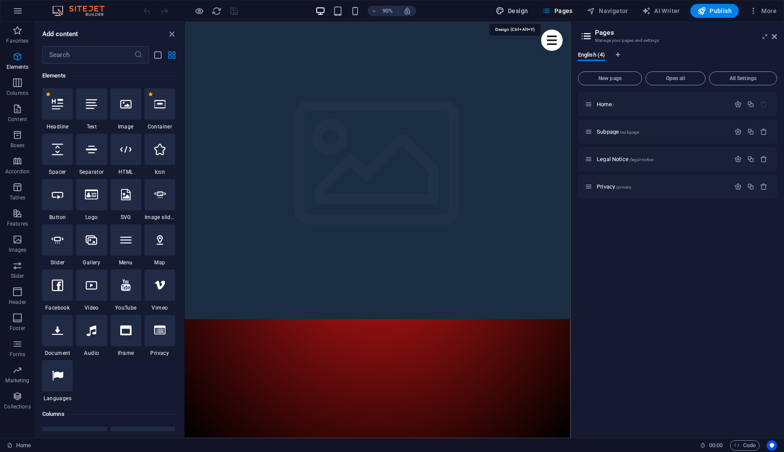
click at [525, 10] on span "Design" at bounding box center [512, 11] width 33 height 9
select select "px"
select select "400"
select select "px"
